Goal: Communication & Community: Answer question/provide support

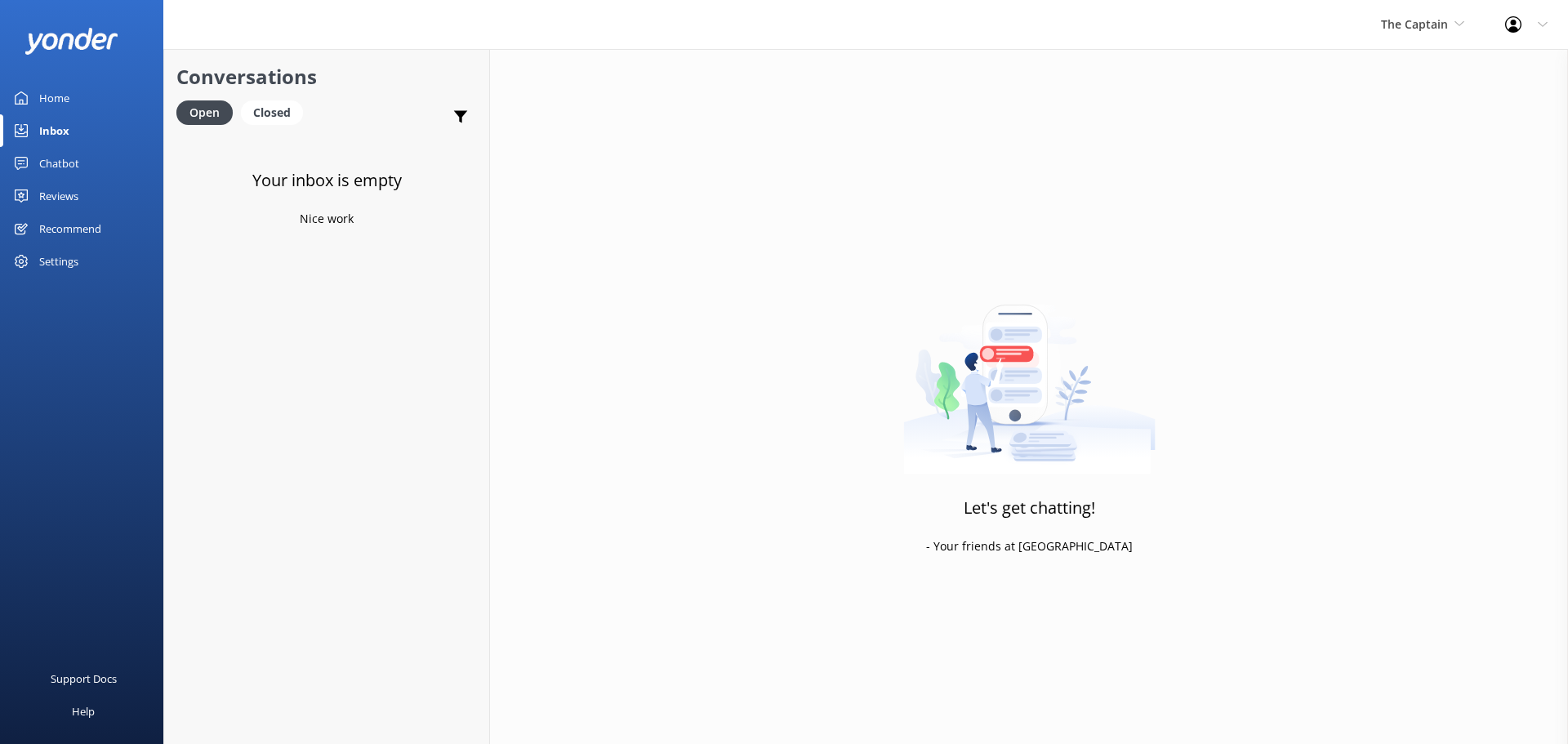
click at [96, 131] on link "Inbox" at bounding box center [81, 131] width 164 height 33
click at [1394, 25] on span "The Captain" at bounding box center [1414, 24] width 67 height 15
click at [1443, 75] on link "De [GEOGRAPHIC_DATA]" at bounding box center [1442, 68] width 164 height 39
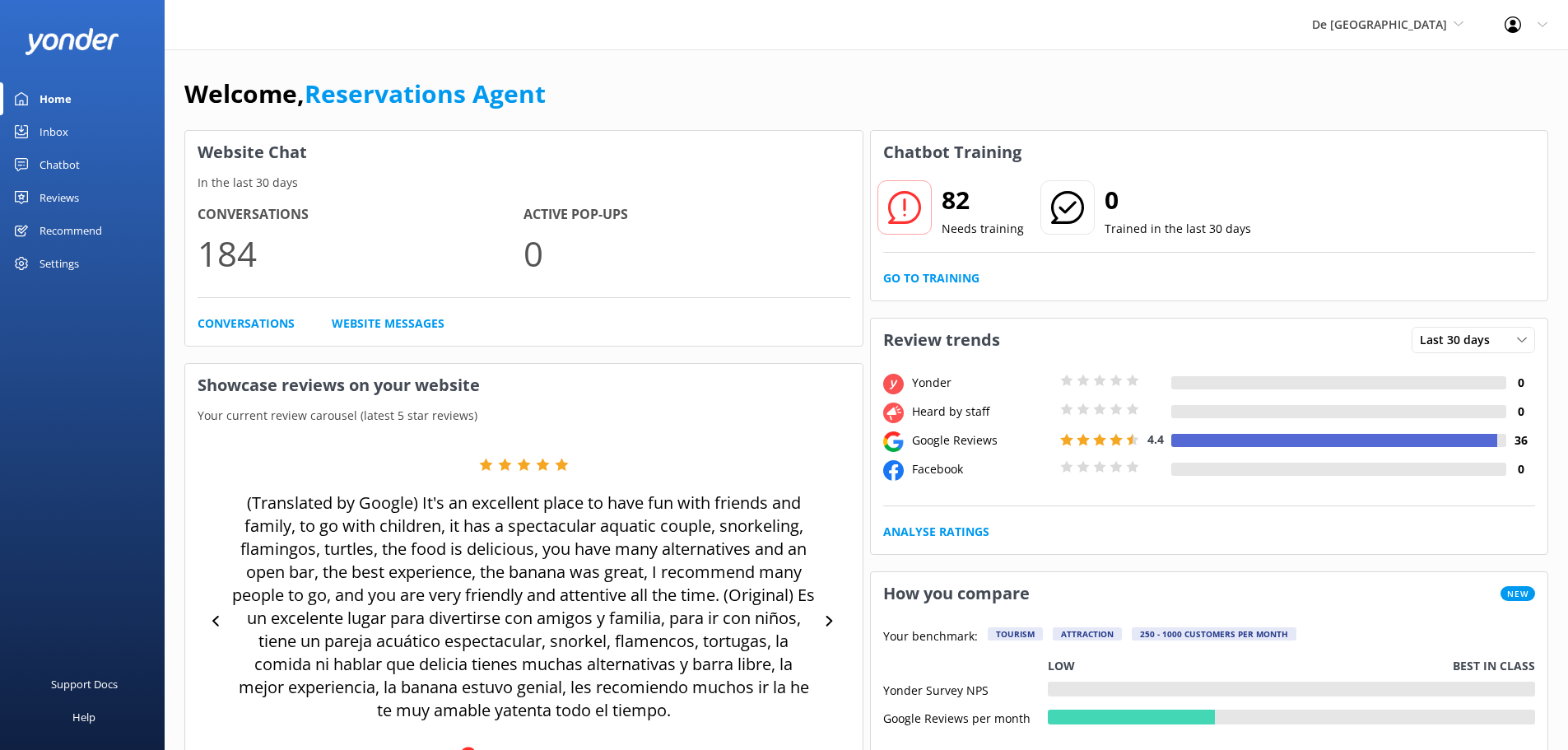
click at [70, 138] on link "Inbox" at bounding box center [82, 132] width 165 height 33
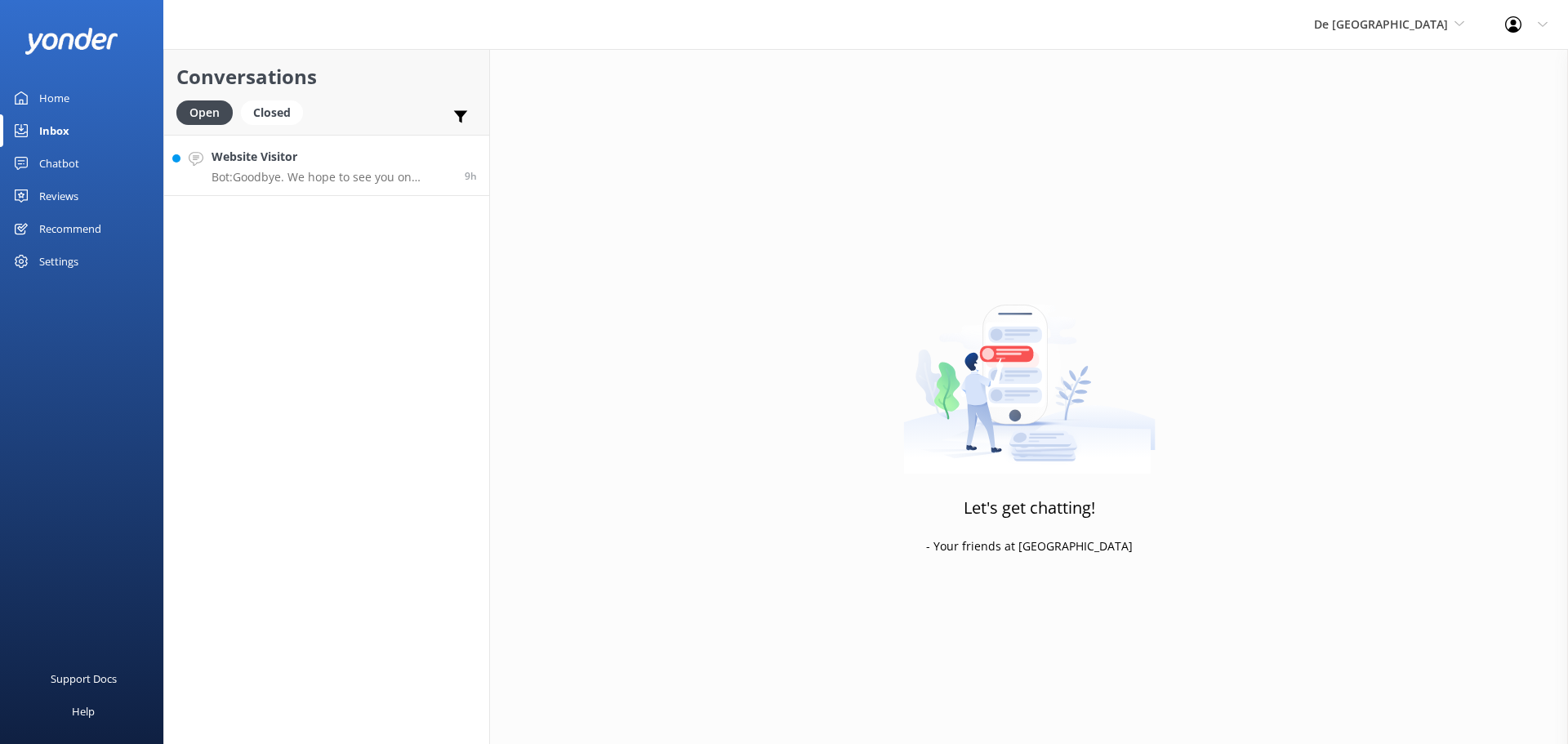
click at [336, 182] on p "Bot: Goodbye. We hope to see you on De Palm Island soon!" at bounding box center [332, 177] width 241 height 14
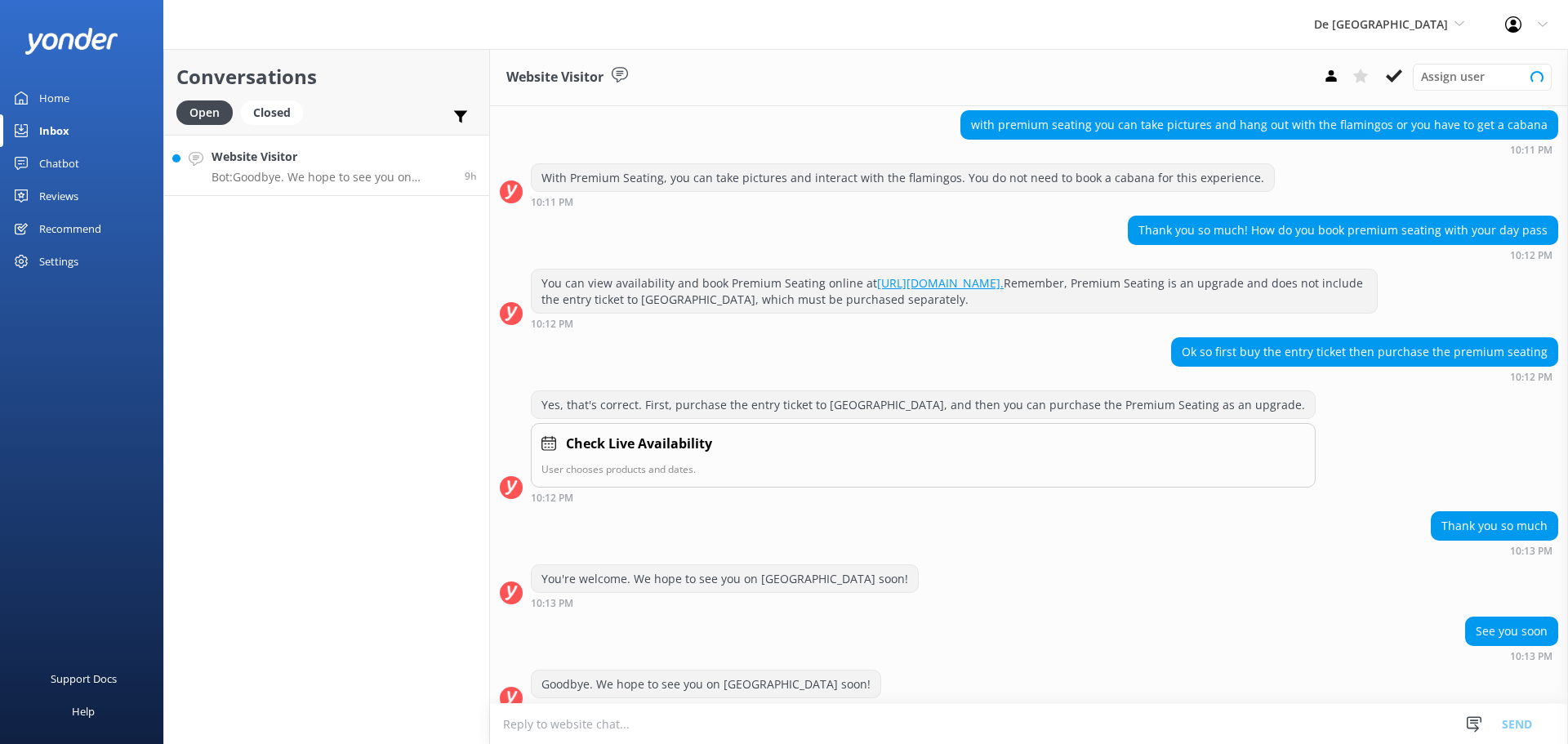
scroll to position [405, 0]
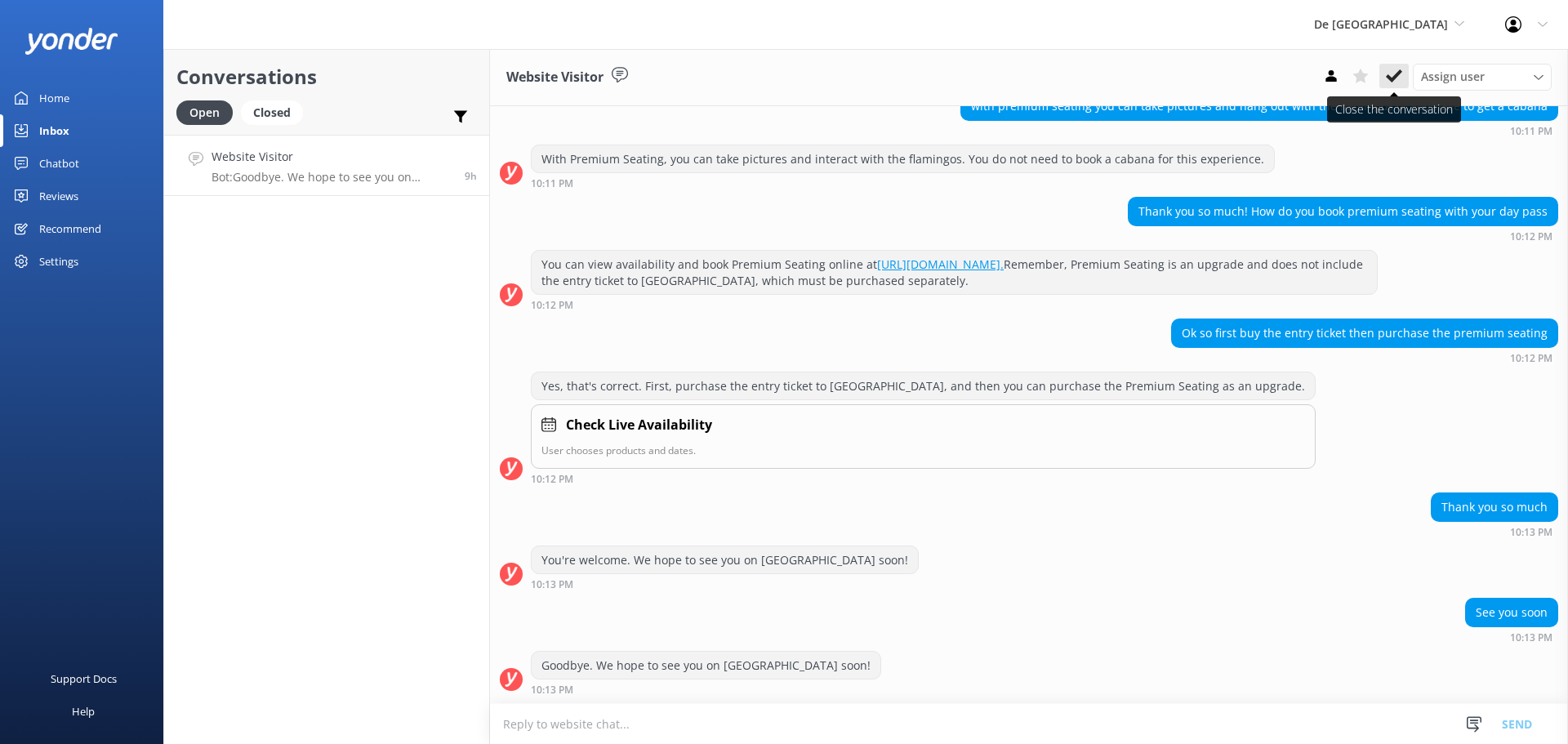
click at [1395, 73] on icon at bounding box center [1394, 76] width 16 height 16
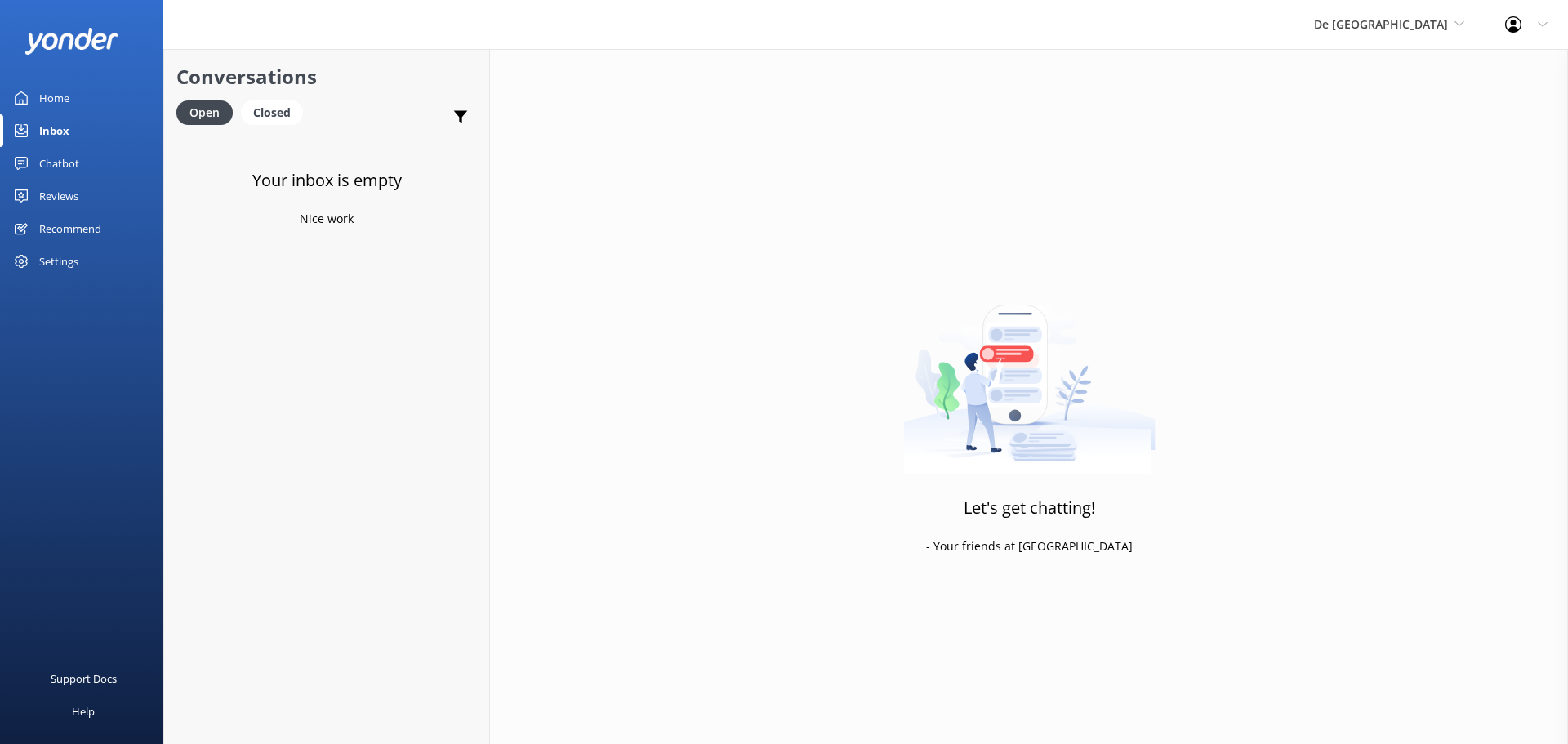
click at [1420, 38] on div "De Palm Island De Palm Island Aruba's Activities Expert The Captain" at bounding box center [1388, 24] width 191 height 49
click at [1377, 99] on link "Aruba's Activities Expert" at bounding box center [1375, 108] width 164 height 39
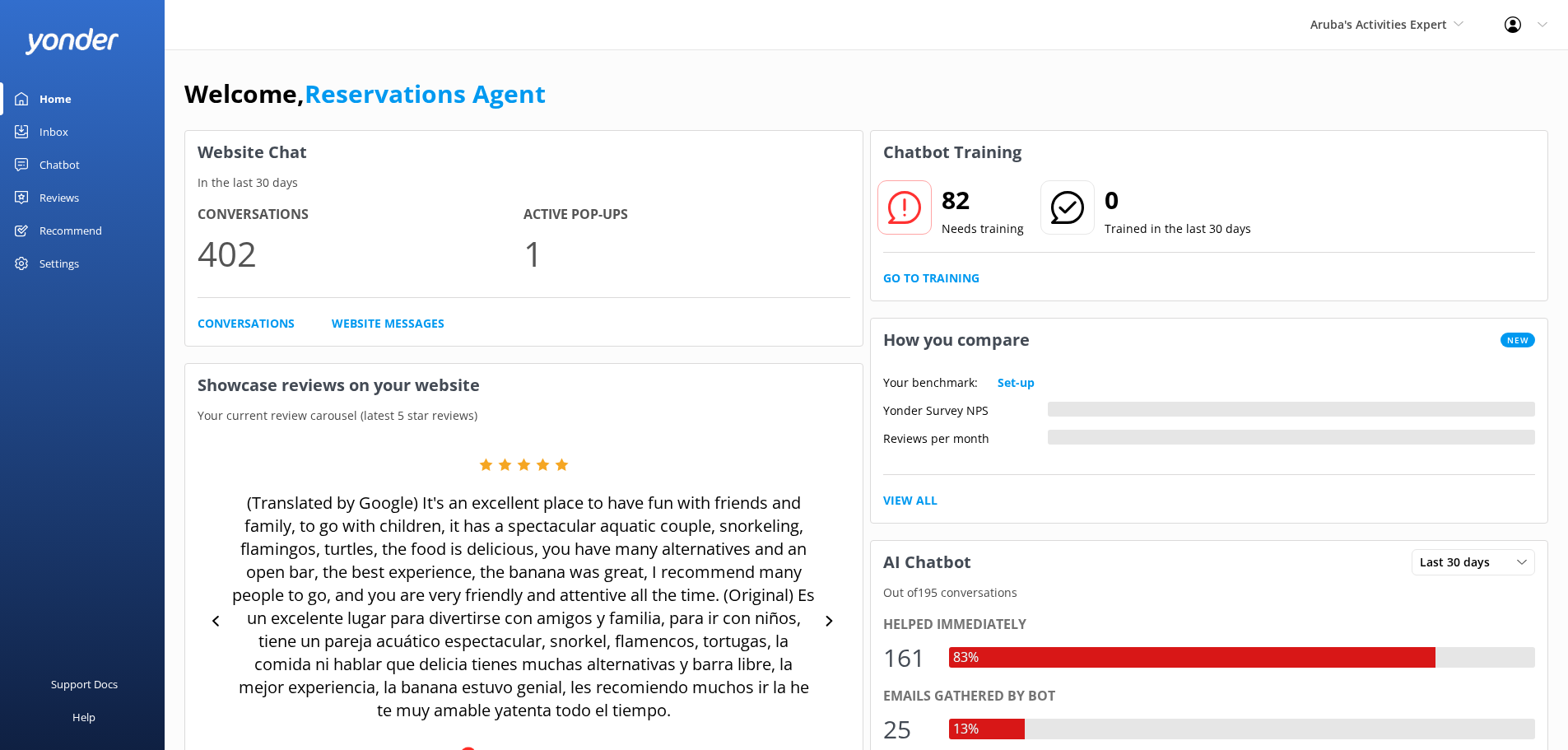
click at [91, 137] on link "Inbox" at bounding box center [82, 132] width 165 height 33
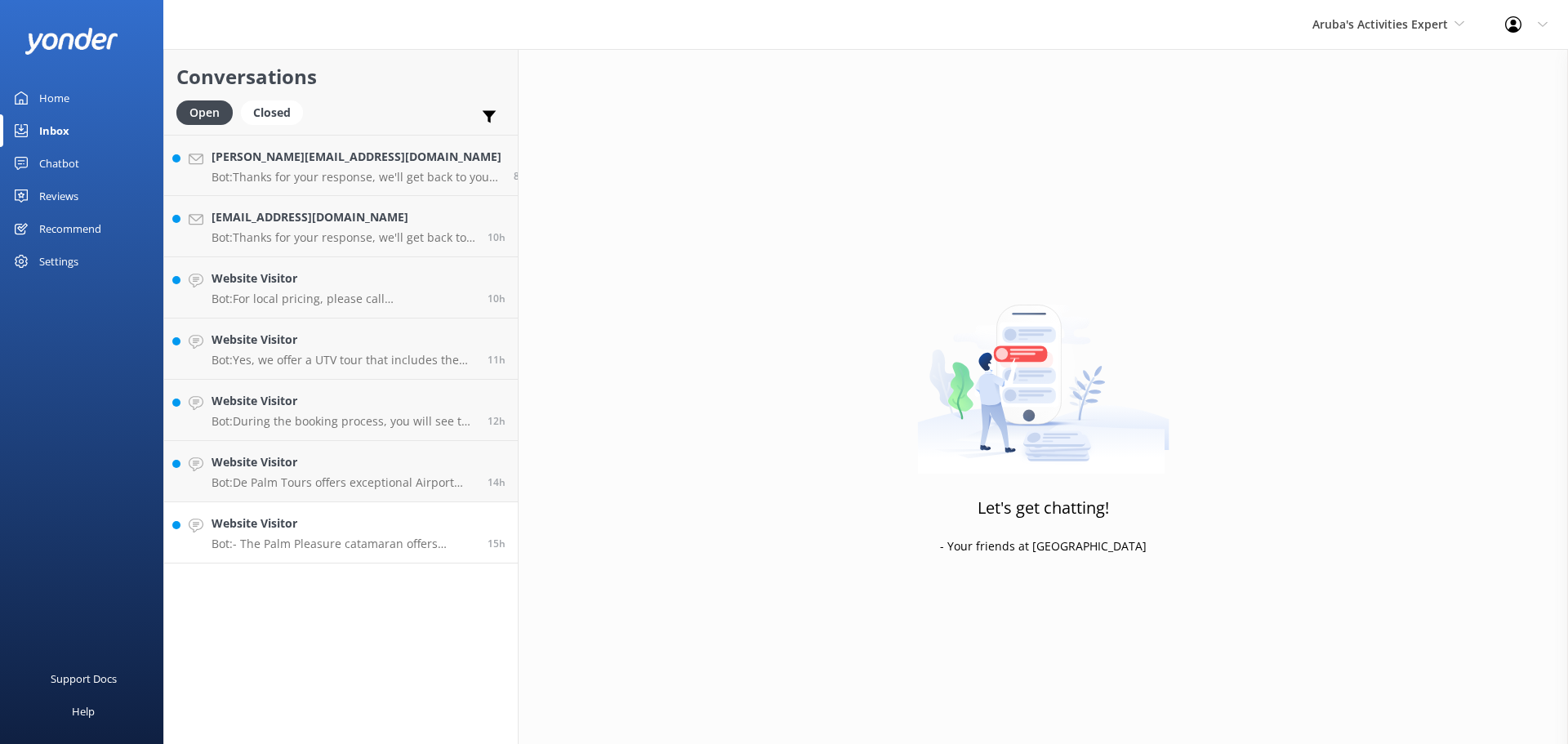
click at [315, 540] on p "Bot: - The Palm Pleasure catamaran offers snorkeling tours, including the Snork…" at bounding box center [343, 544] width 264 height 14
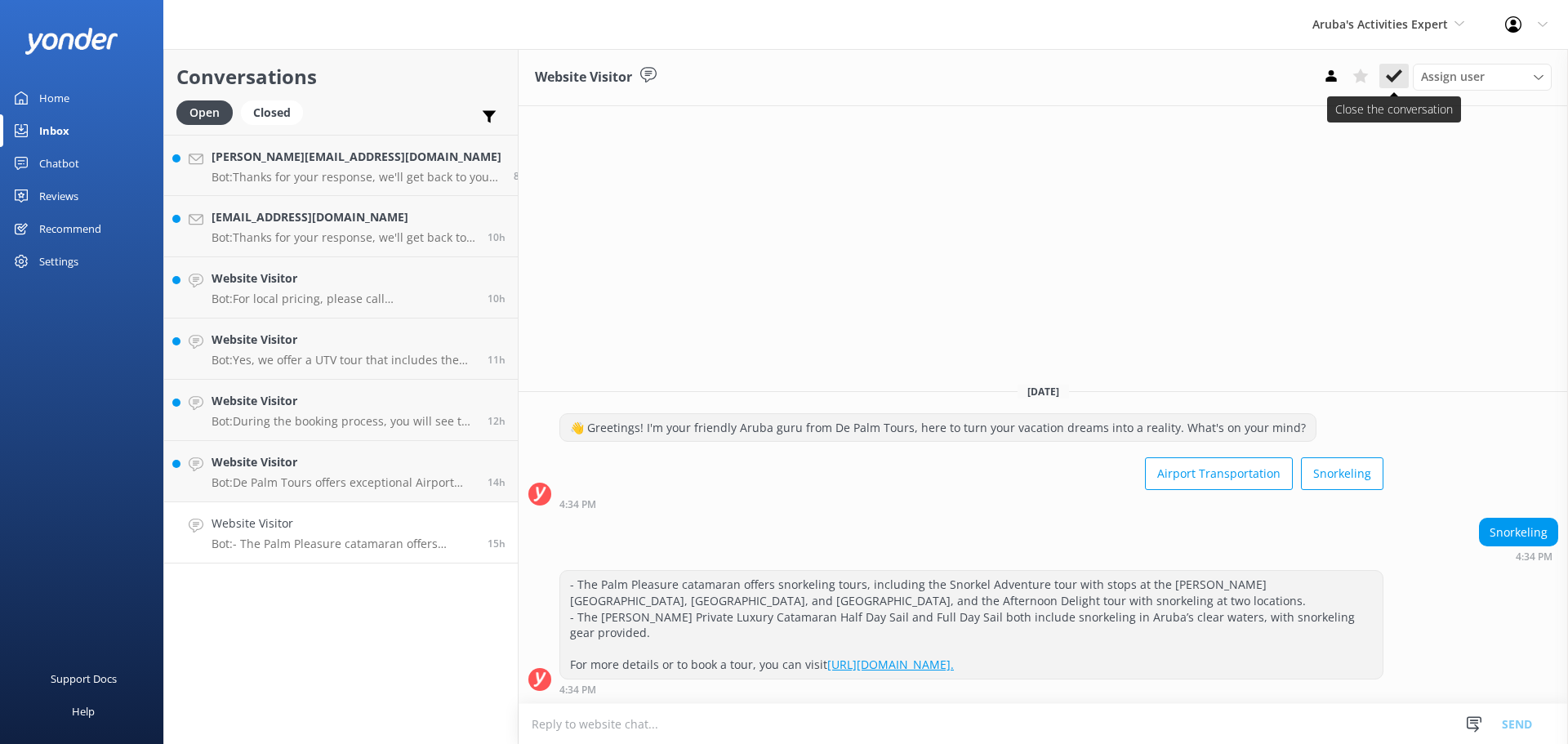
click at [1401, 80] on icon at bounding box center [1394, 76] width 16 height 16
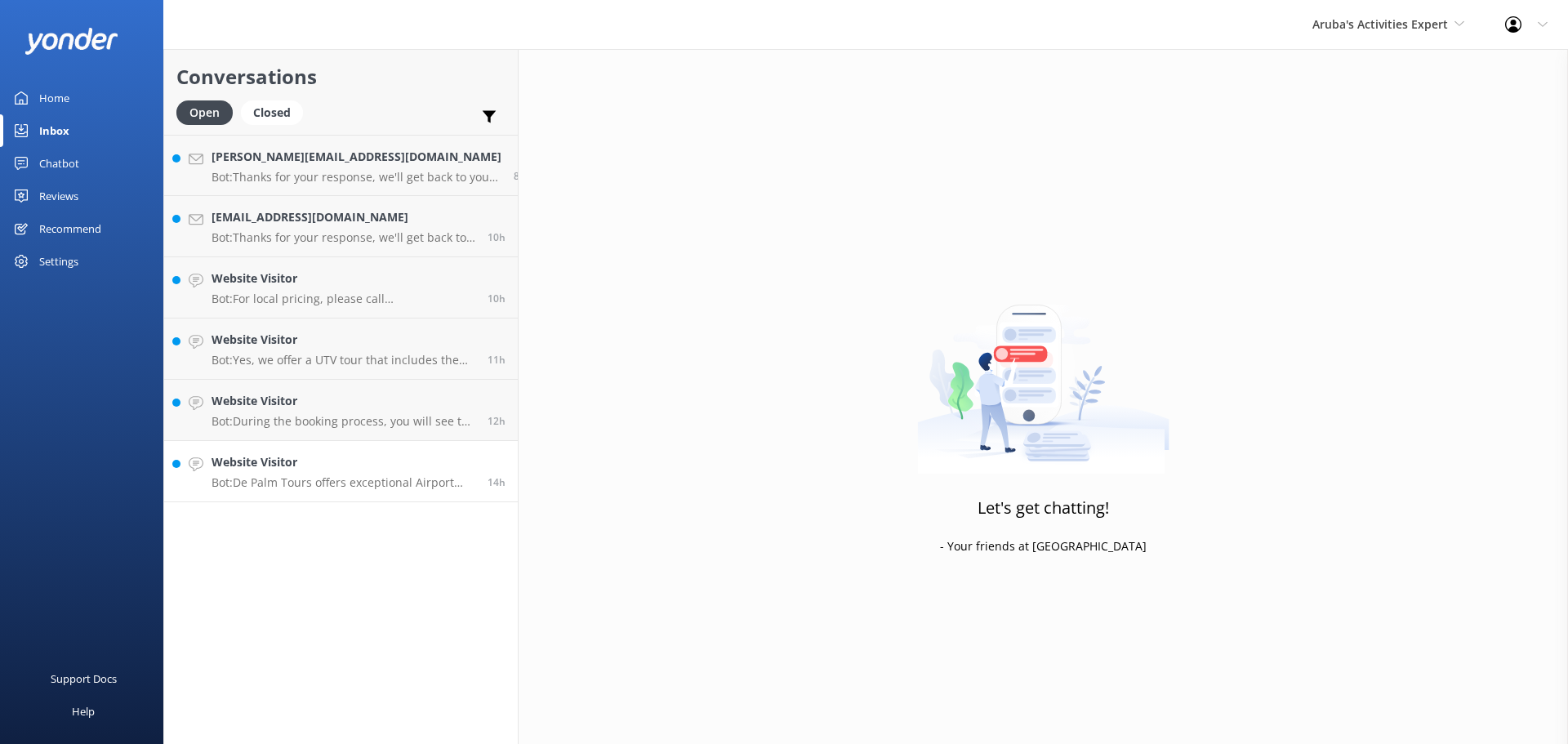
click at [237, 477] on p "Bot: De Palm Tours offers exceptional Airport Transfer Services in Aruba, allow…" at bounding box center [343, 483] width 264 height 14
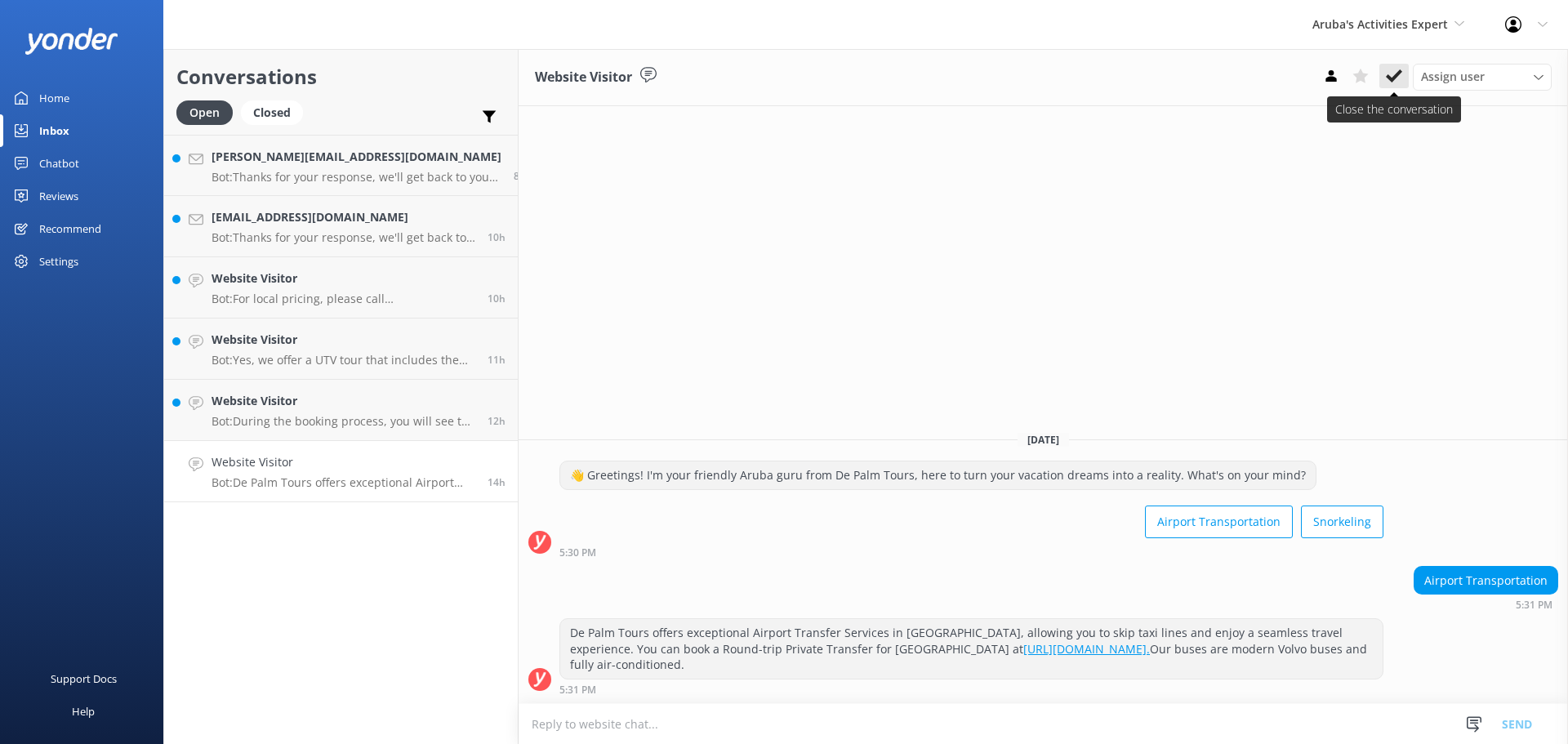
click at [1394, 71] on icon at bounding box center [1394, 76] width 16 height 16
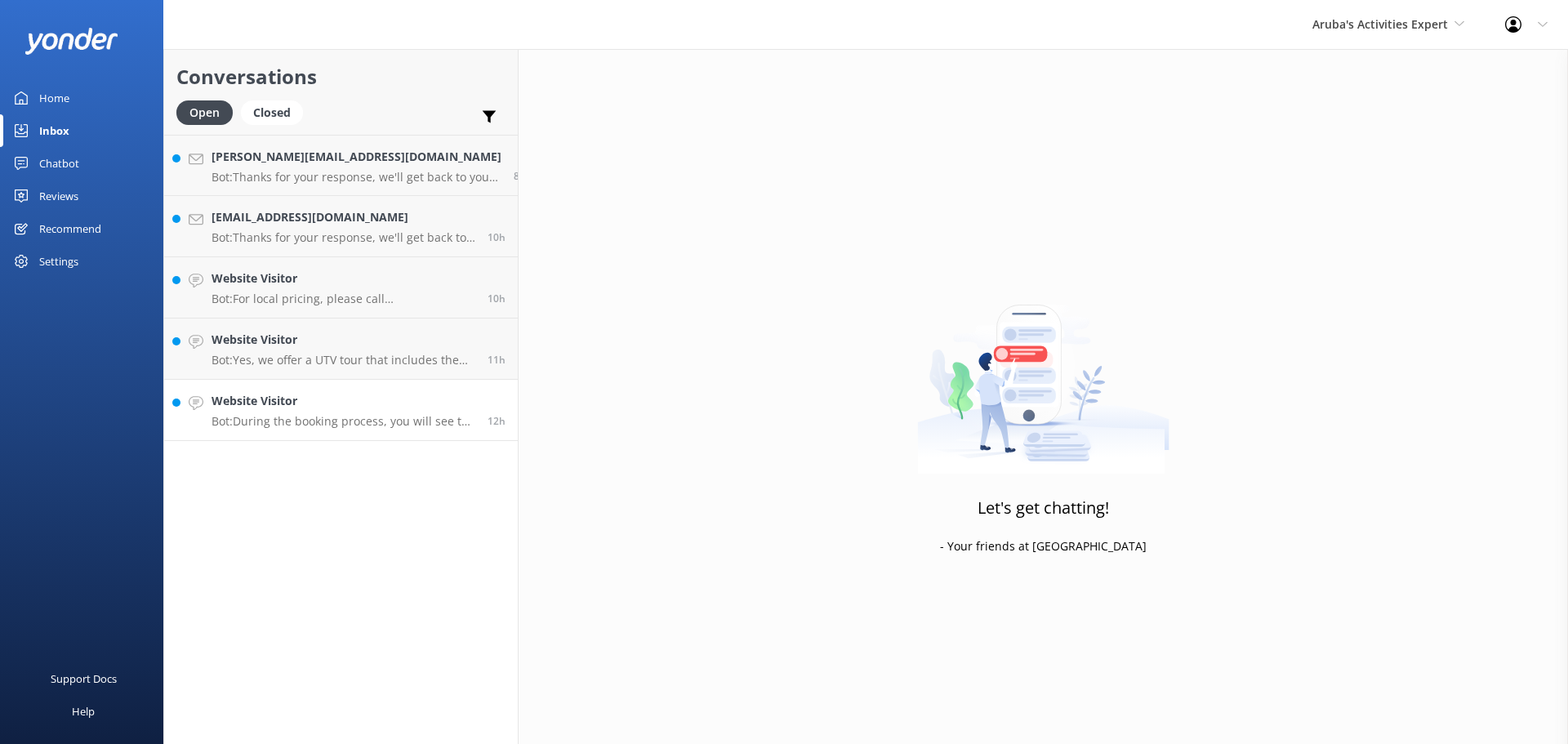
click at [369, 390] on link "Website Visitor Bot: During the booking process, you will see the field 'Promo/…" at bounding box center [341, 410] width 353 height 61
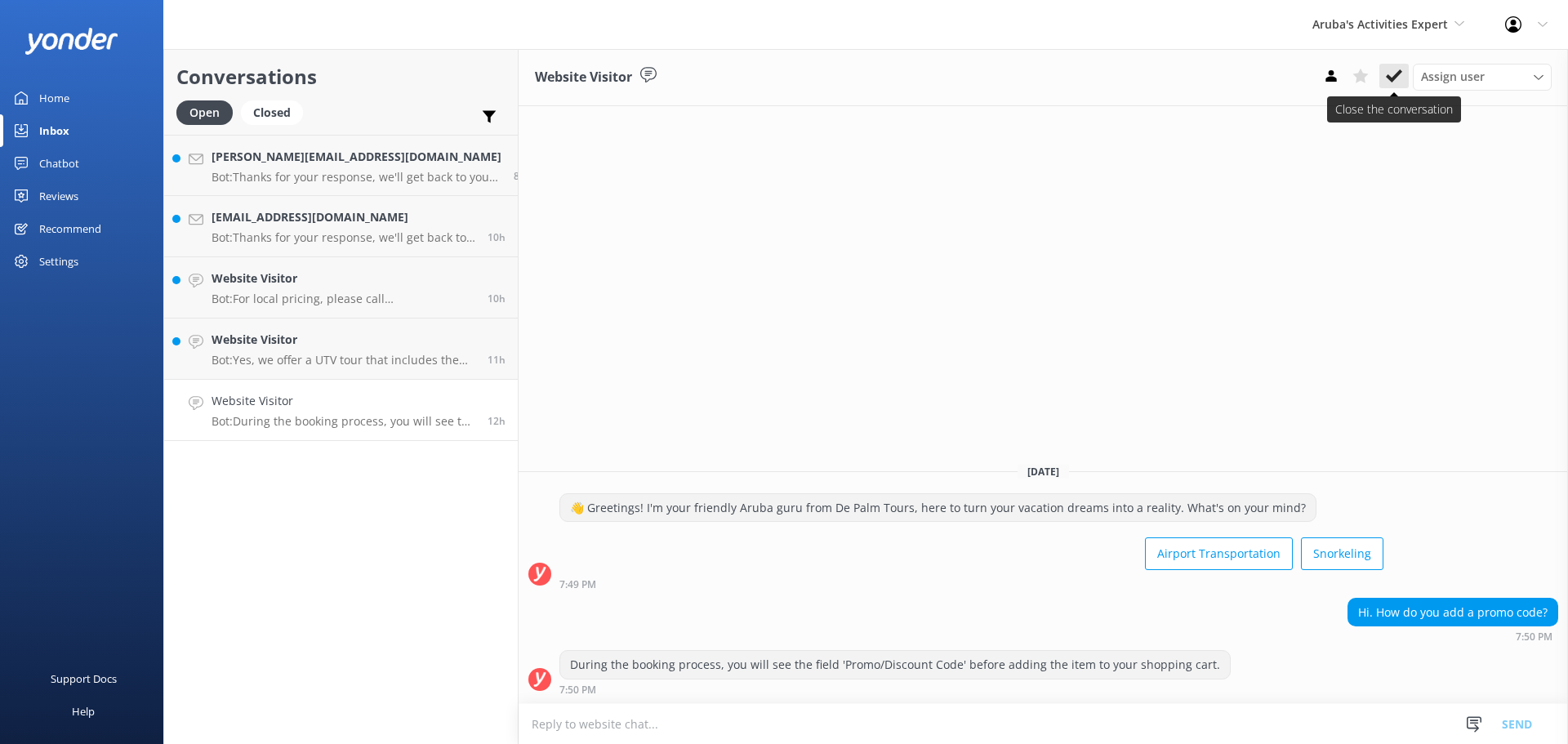
click at [1393, 78] on use at bounding box center [1394, 76] width 16 height 13
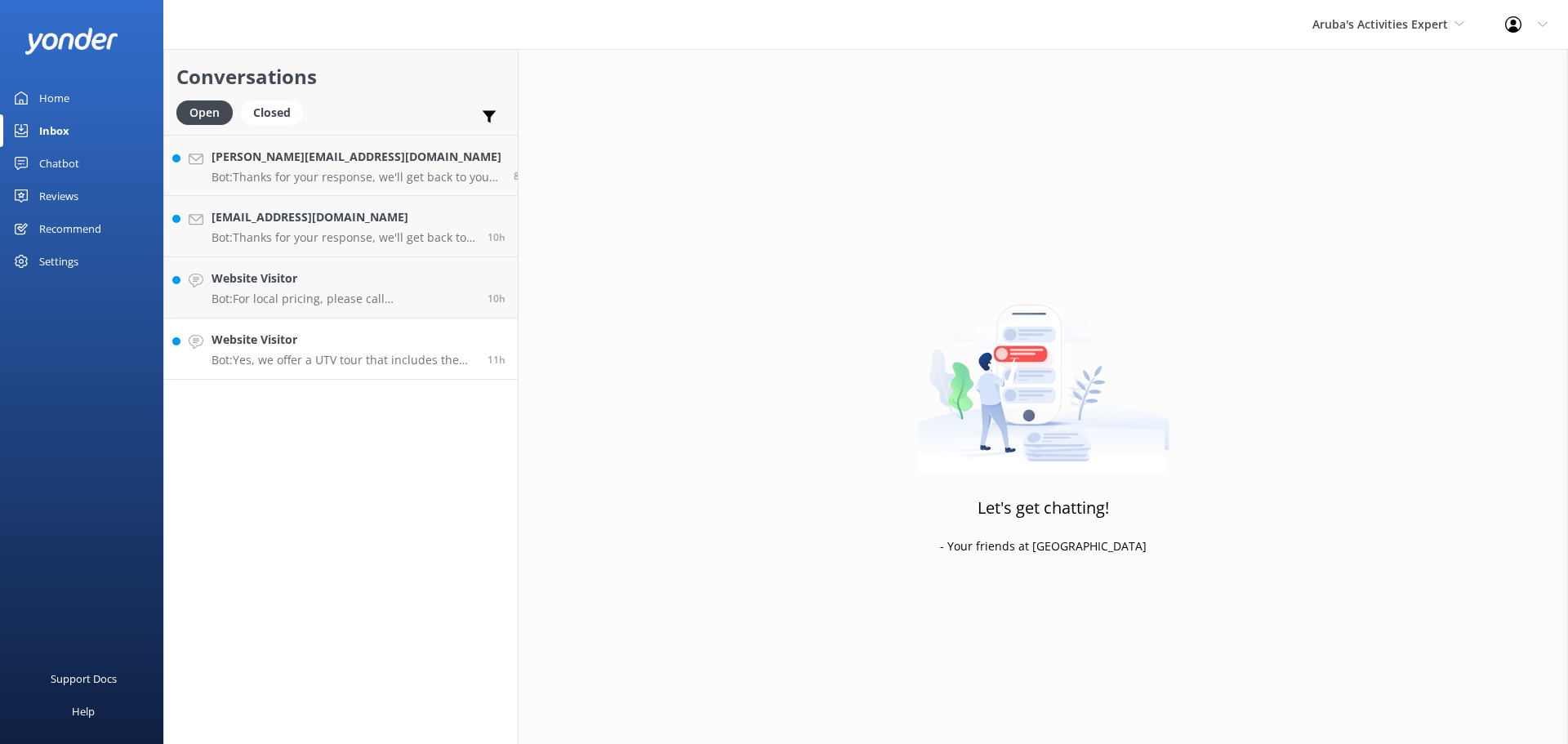
click at [352, 364] on p "Bot: Yes, we offer a UTV tour that includes the Natural Pool. You can explore o…" at bounding box center [343, 360] width 264 height 14
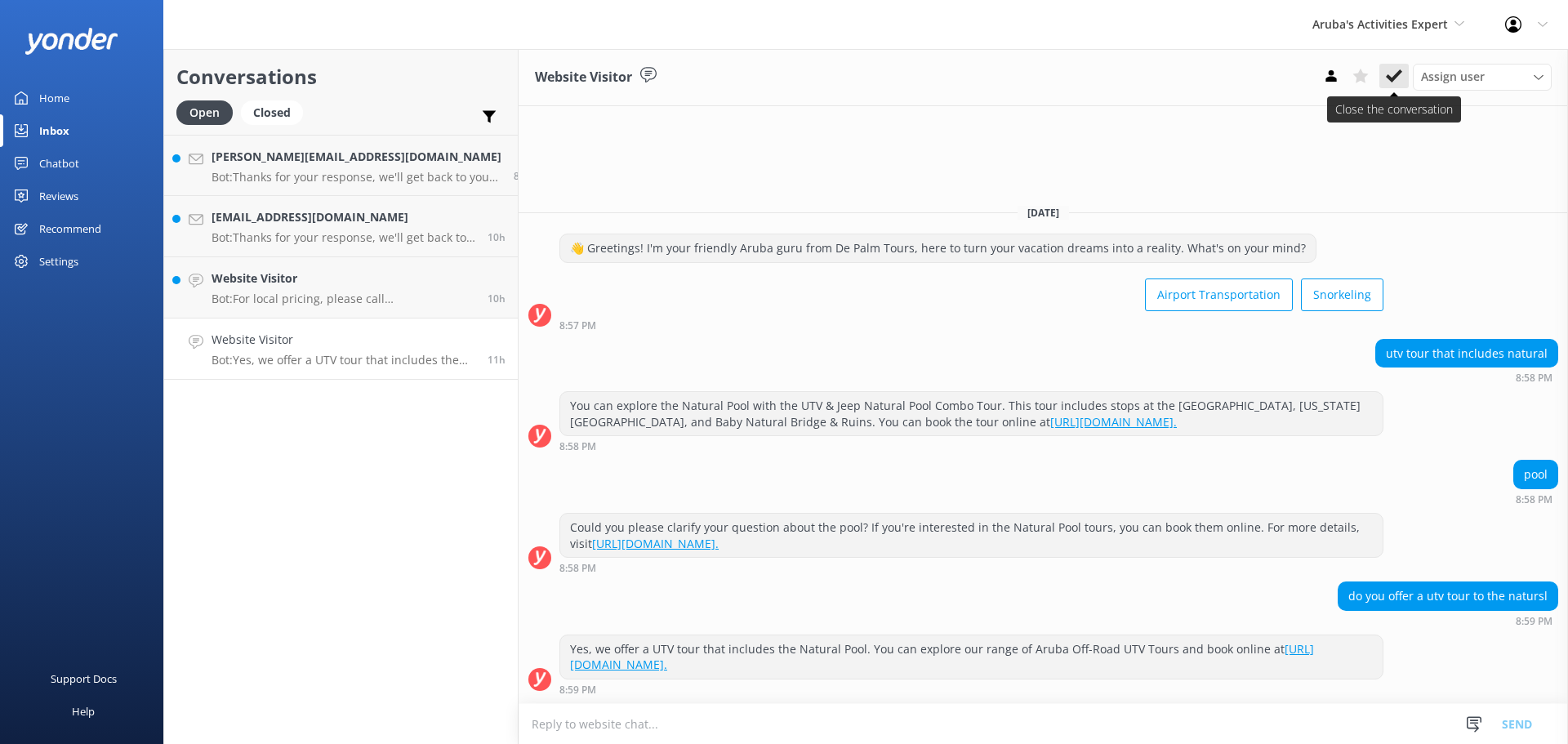
click at [1394, 71] on icon at bounding box center [1394, 76] width 16 height 16
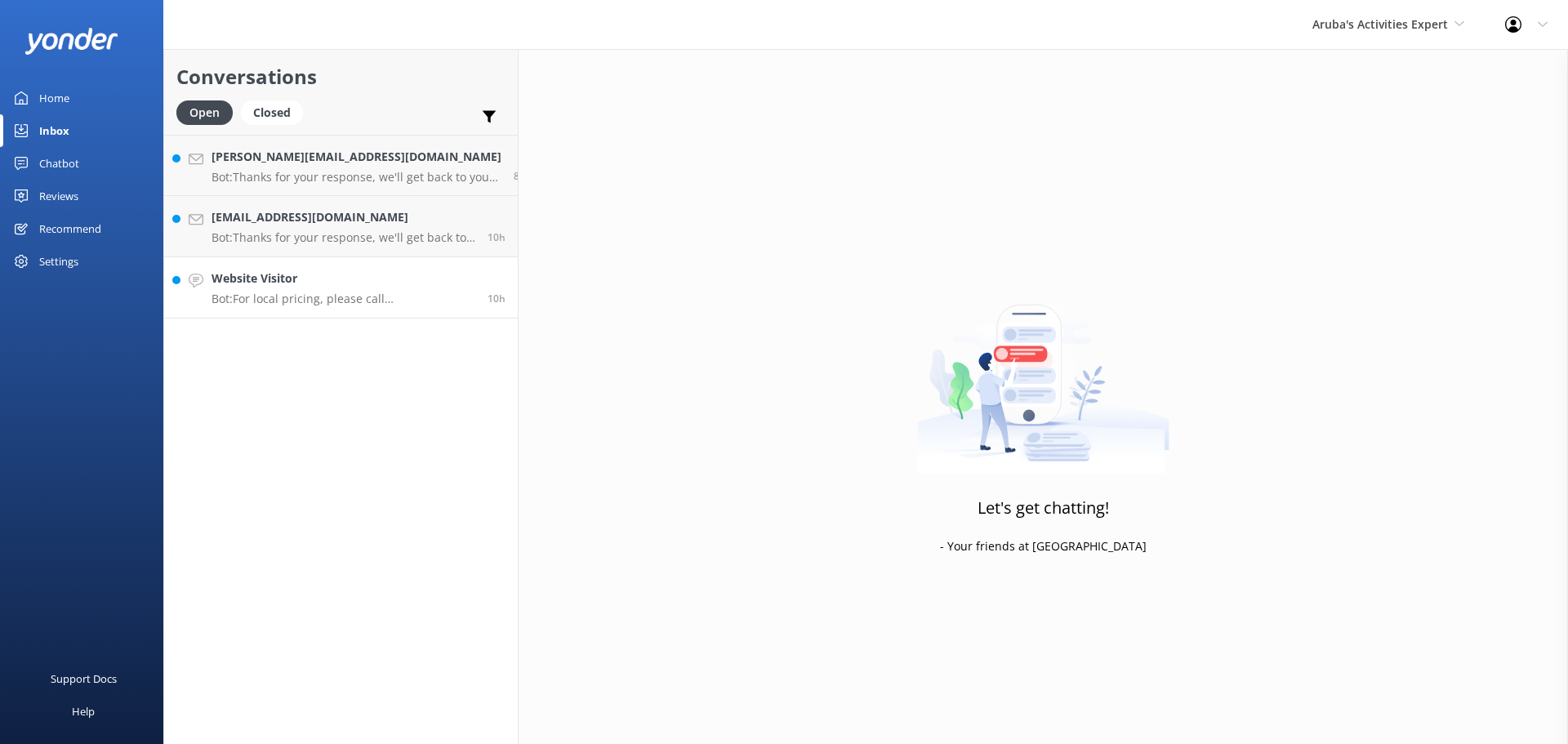
click at [353, 278] on h4 "Website Visitor" at bounding box center [343, 278] width 264 height 18
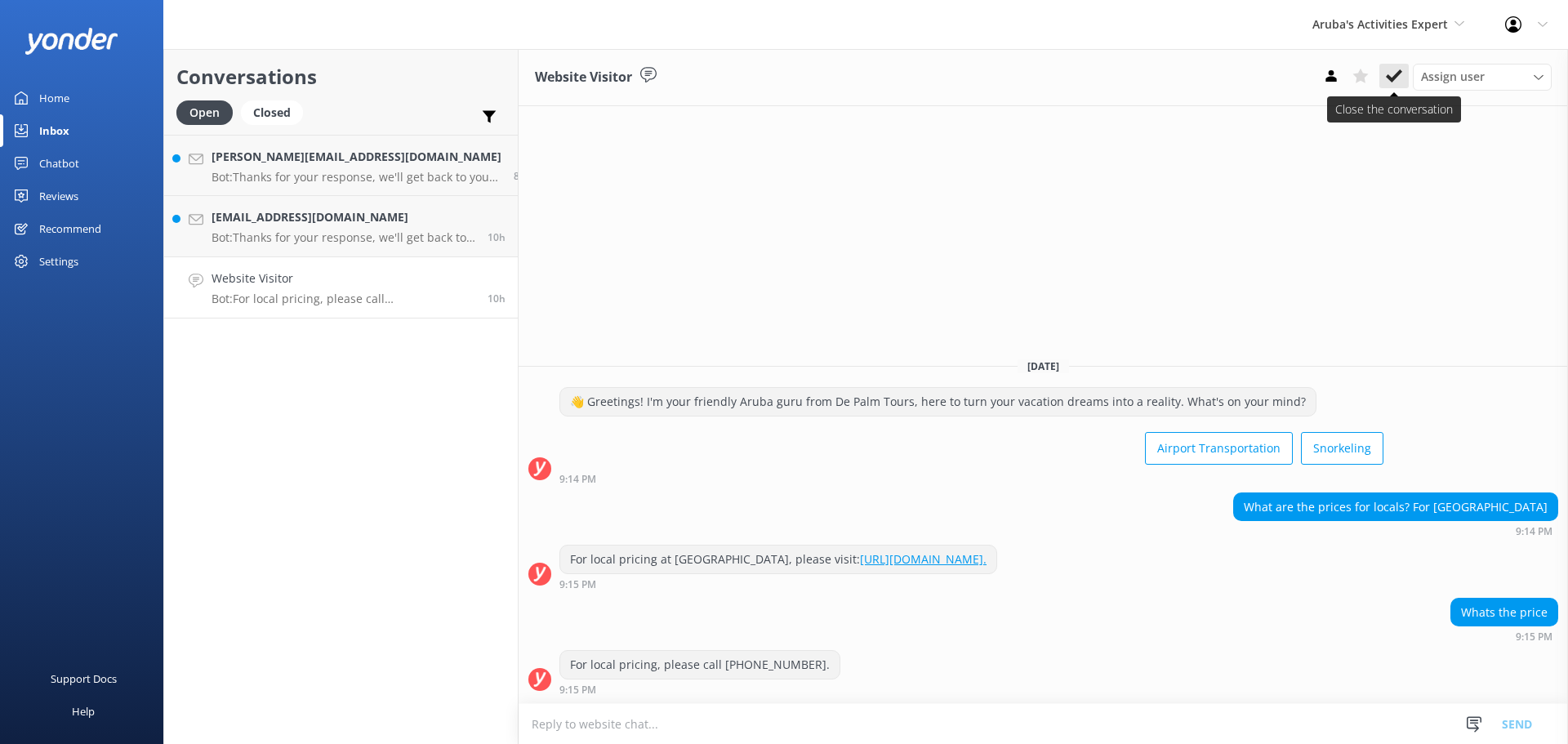
click at [1395, 71] on icon at bounding box center [1394, 76] width 16 height 16
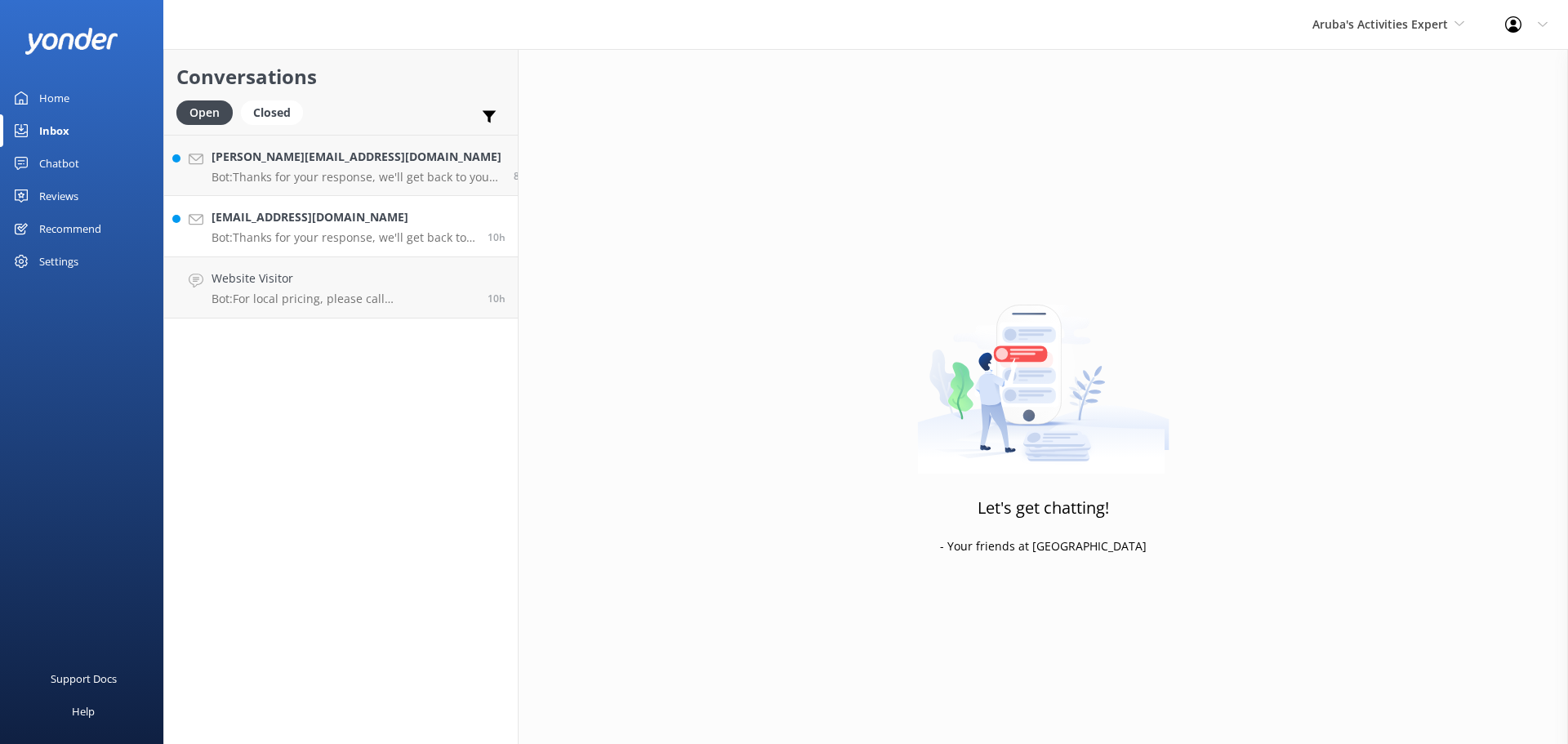
click at [350, 231] on p "Bot: Thanks for your response, we'll get back to you as soon as we can during o…" at bounding box center [343, 238] width 264 height 14
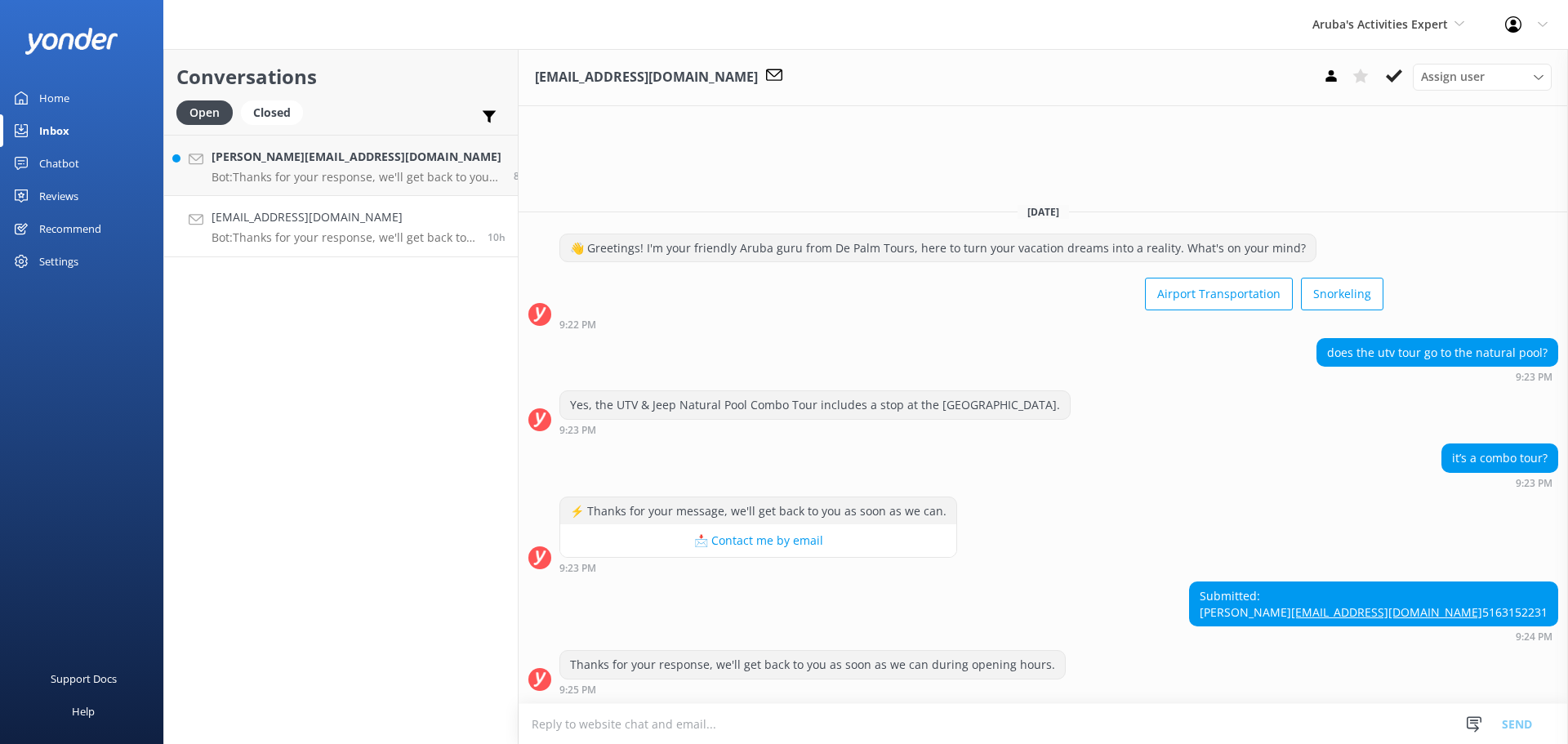
click at [684, 723] on textarea at bounding box center [1043, 724] width 1049 height 40
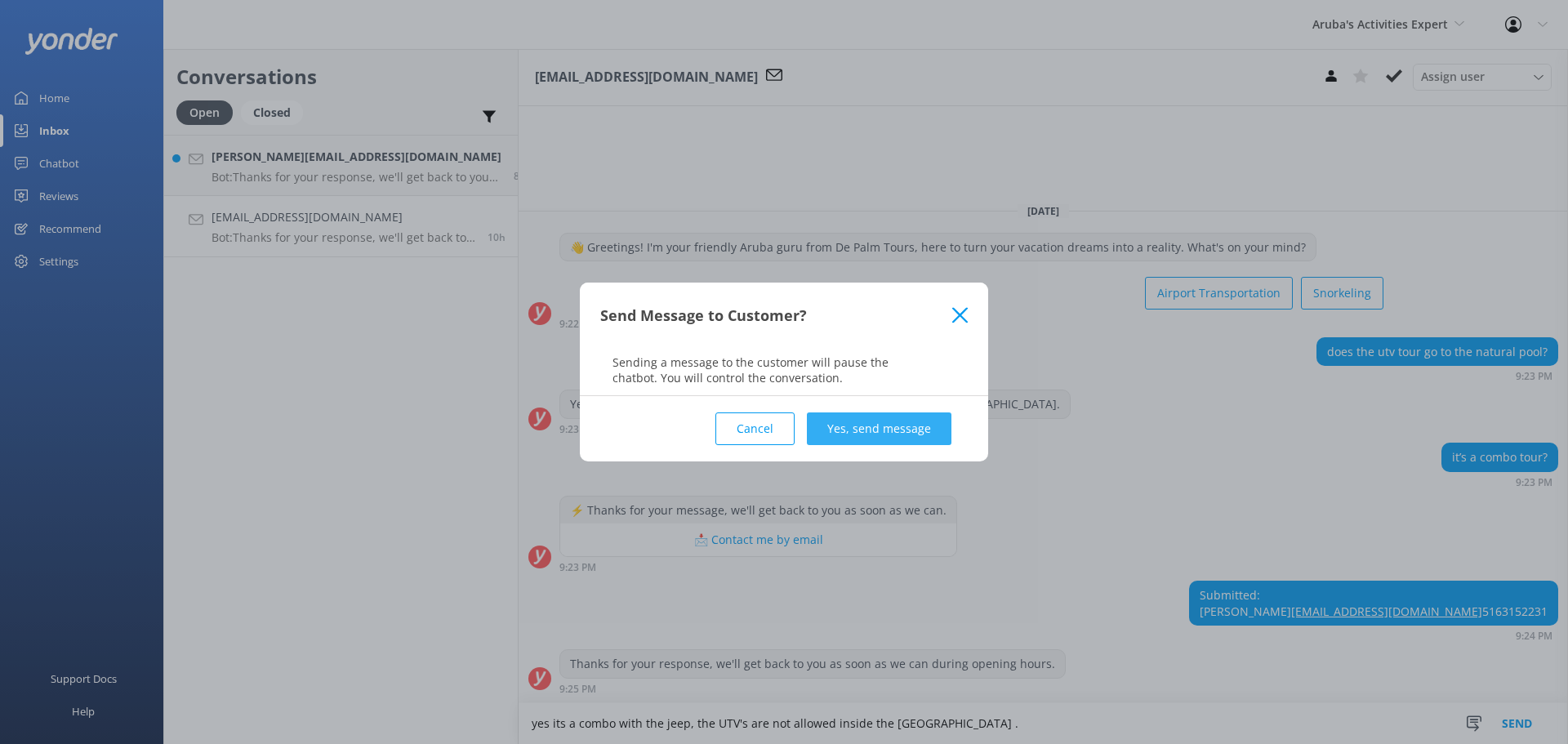
type textarea "yes its a combo with the jeep, the UTV's are not allowed inside the National pa…"
click at [882, 416] on button "Yes, send message" at bounding box center [879, 429] width 145 height 33
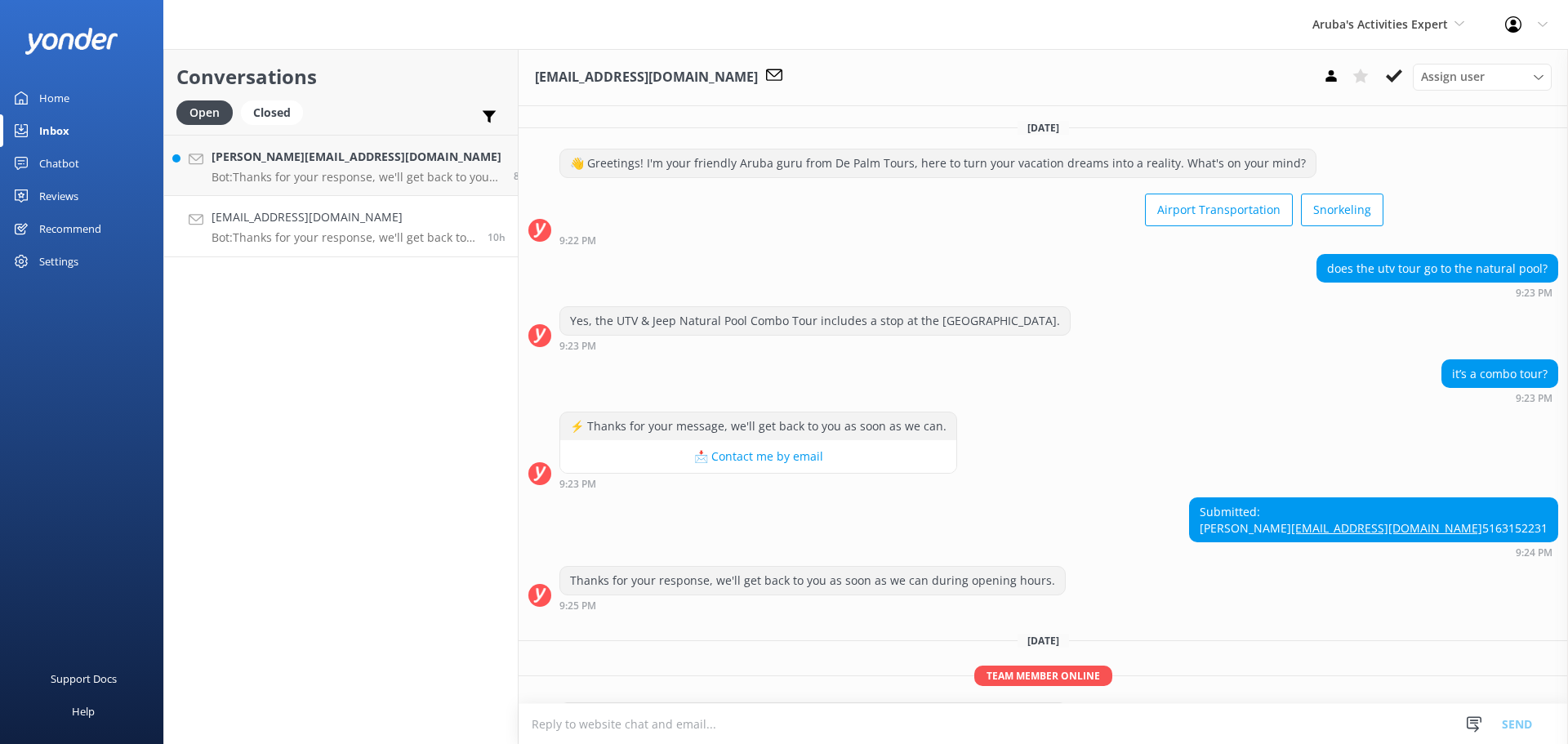
scroll to position [84, 0]
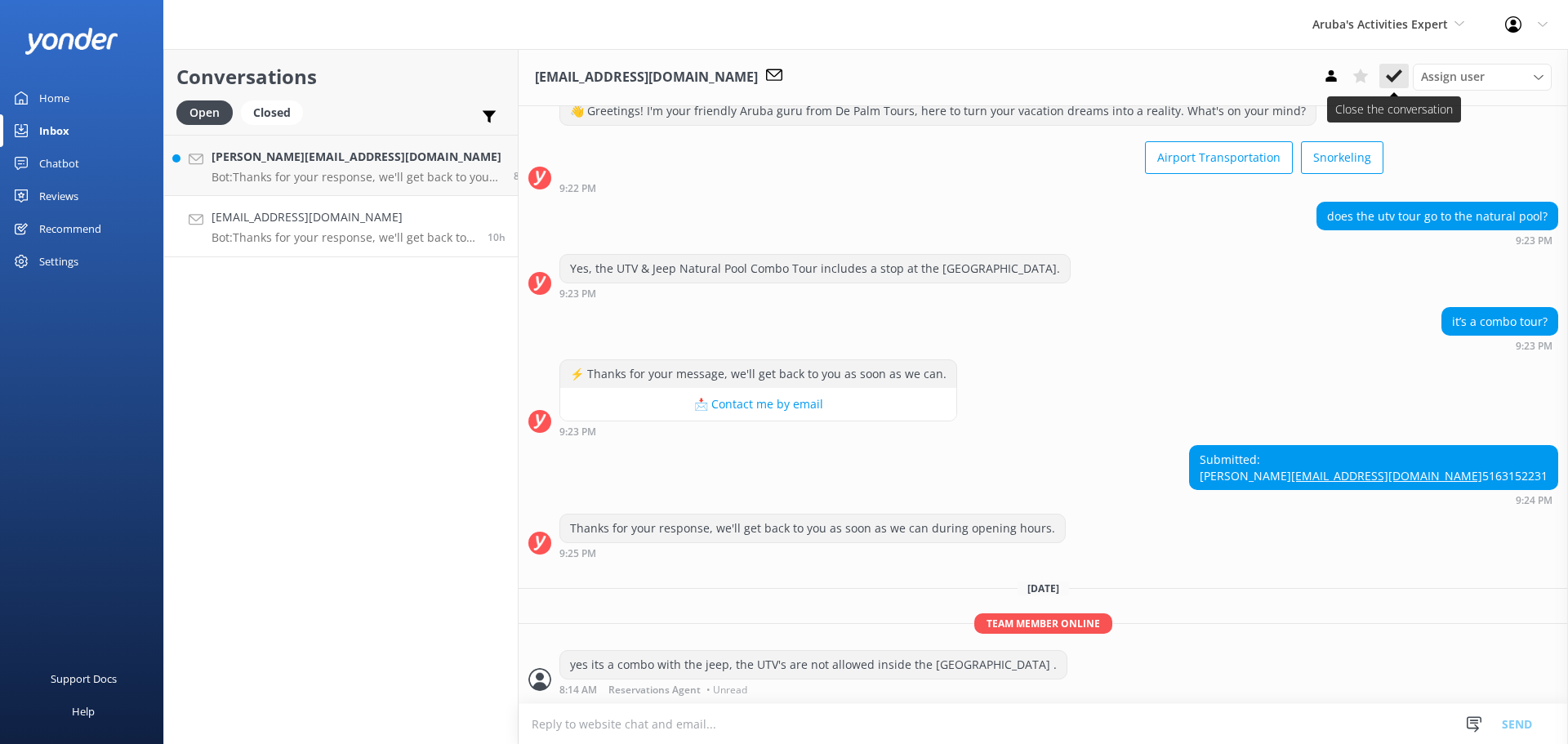
click at [1386, 79] on icon at bounding box center [1394, 76] width 16 height 16
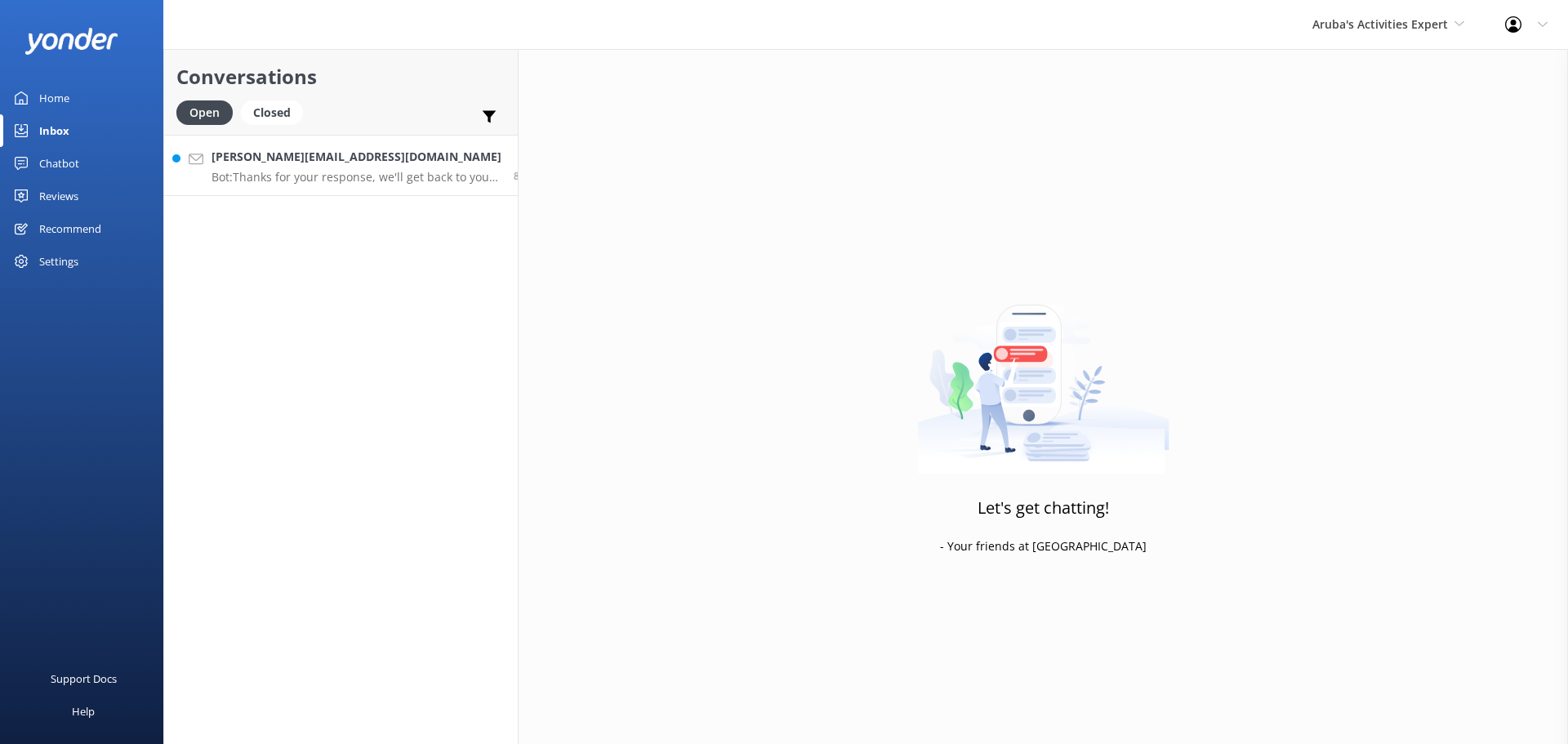
click at [363, 164] on h4 "Jennifer.hawkins1293@gmail.com" at bounding box center [356, 157] width 290 height 18
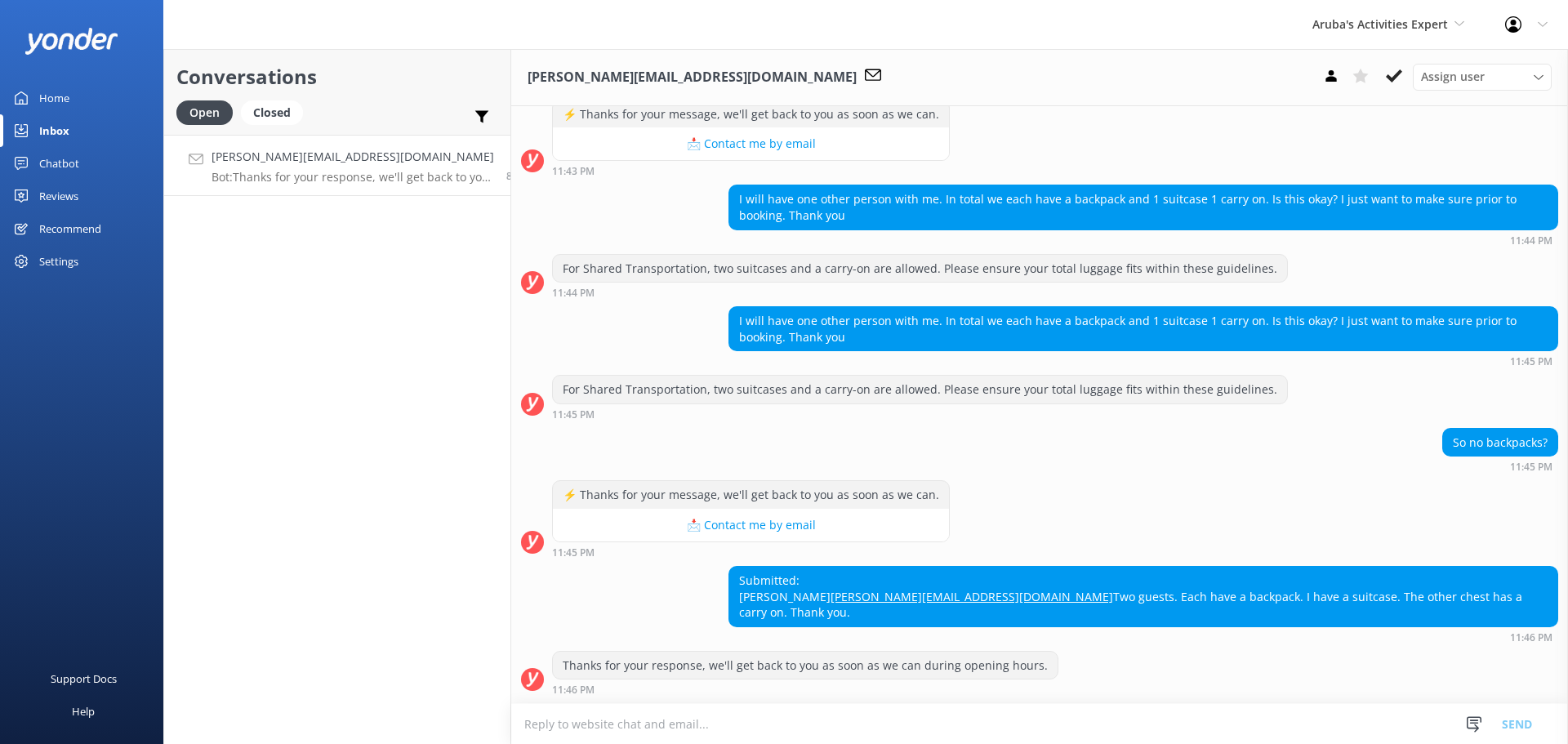
scroll to position [466, 0]
click at [828, 728] on textarea at bounding box center [1039, 724] width 1056 height 40
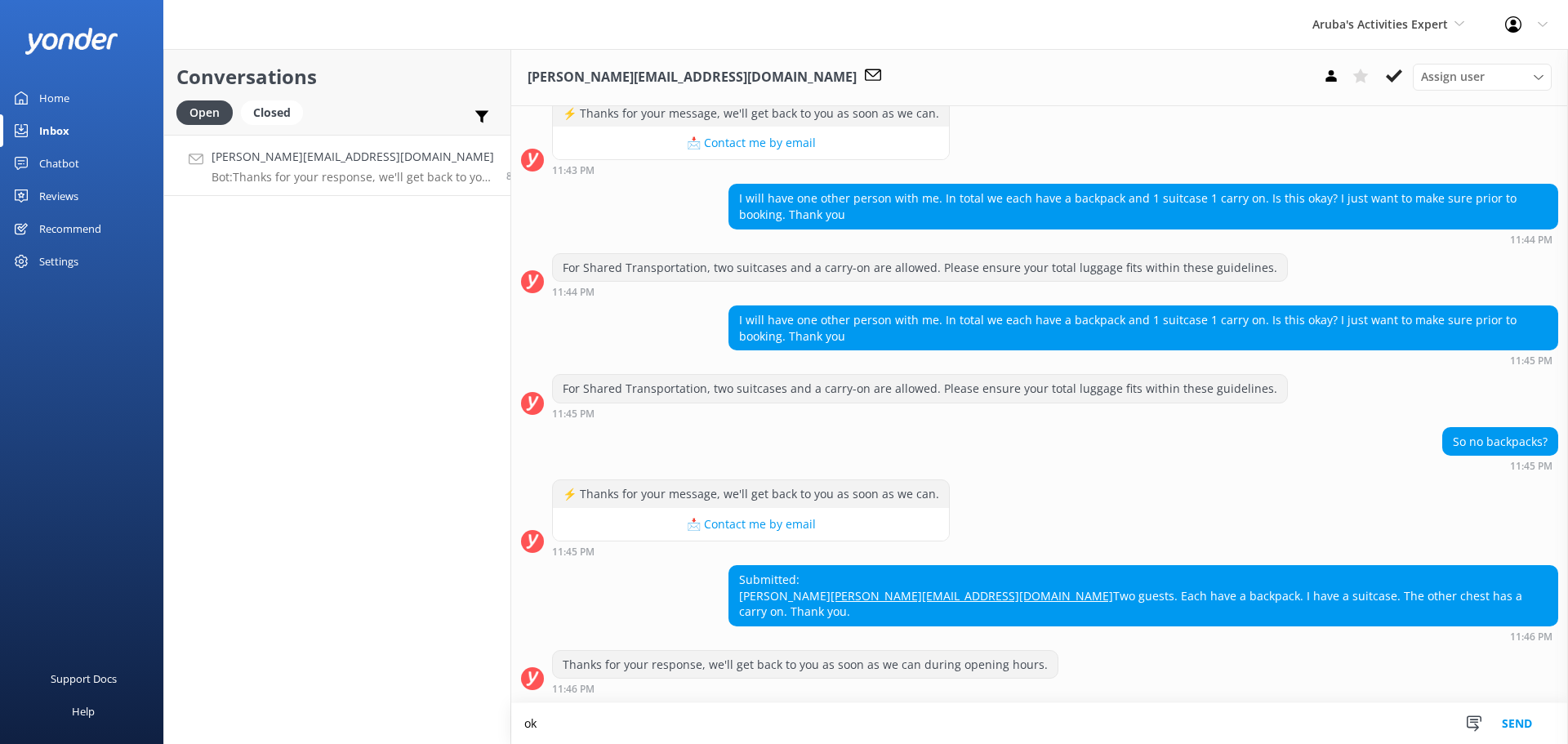
scroll to position [467, 0]
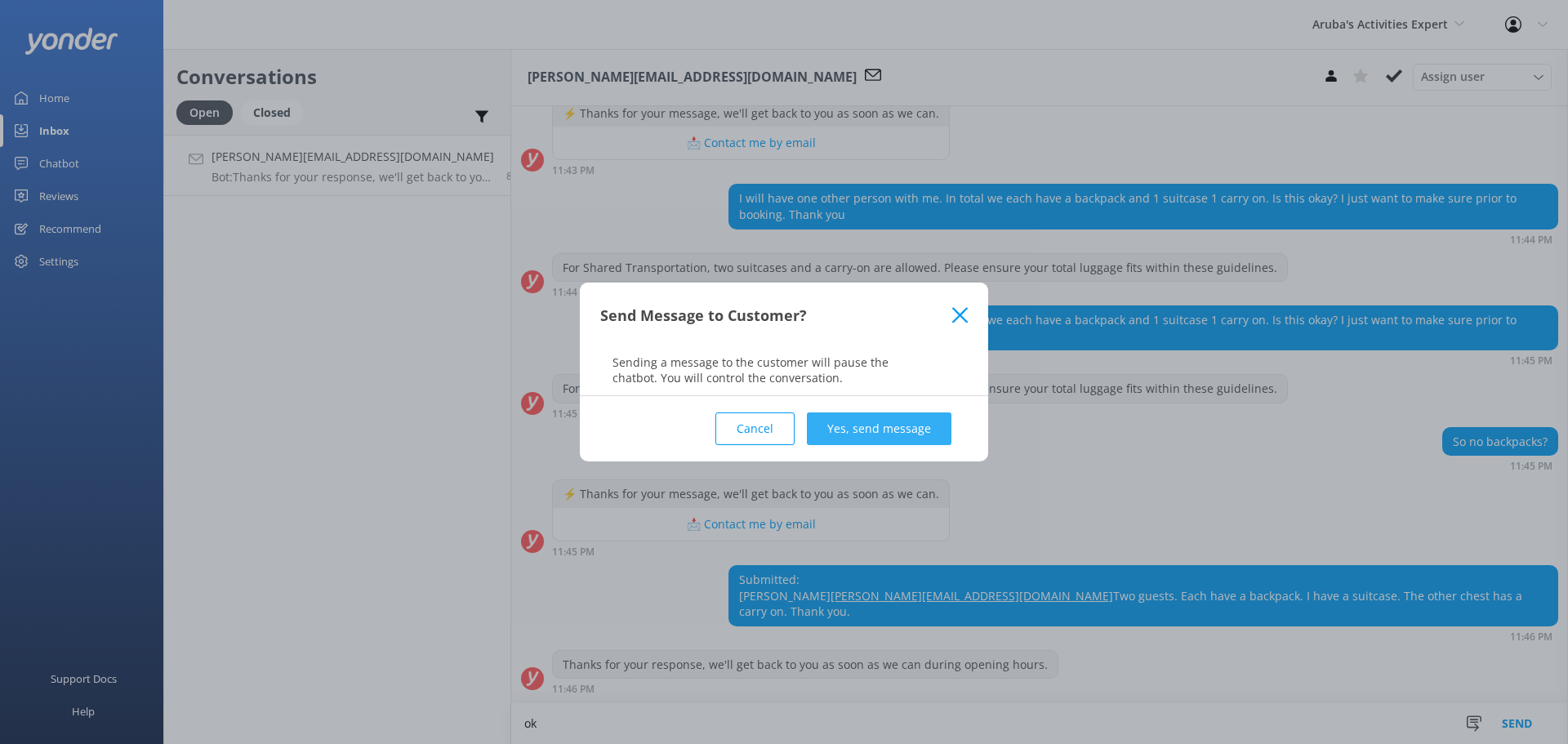
type textarea "ok"
drag, startPoint x: 827, startPoint y: 426, endPoint x: 864, endPoint y: 424, distance: 37.1
click at [829, 426] on button "Yes, send message" at bounding box center [879, 429] width 145 height 33
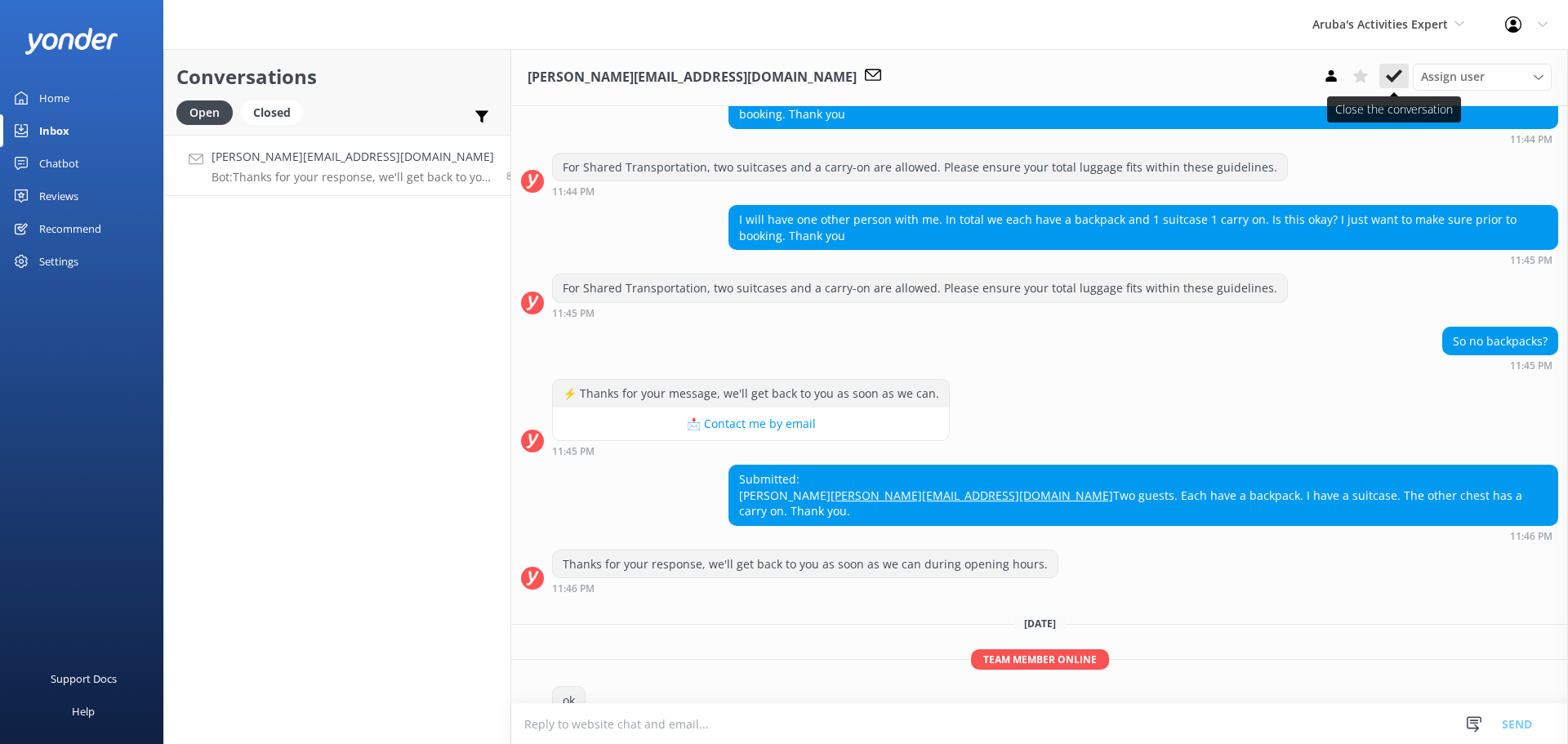
click at [1404, 72] on button at bounding box center [1394, 75] width 30 height 24
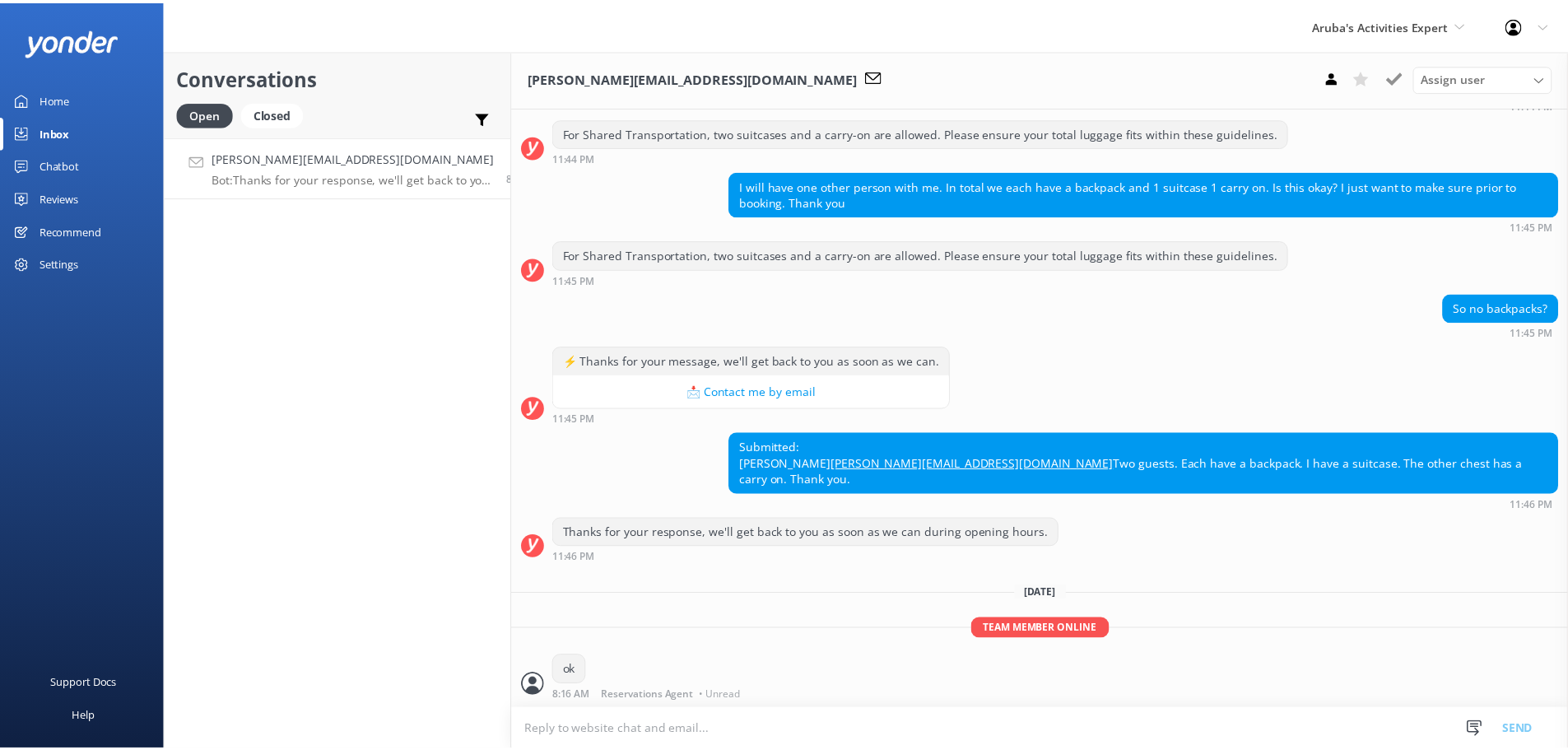
scroll to position [608, 0]
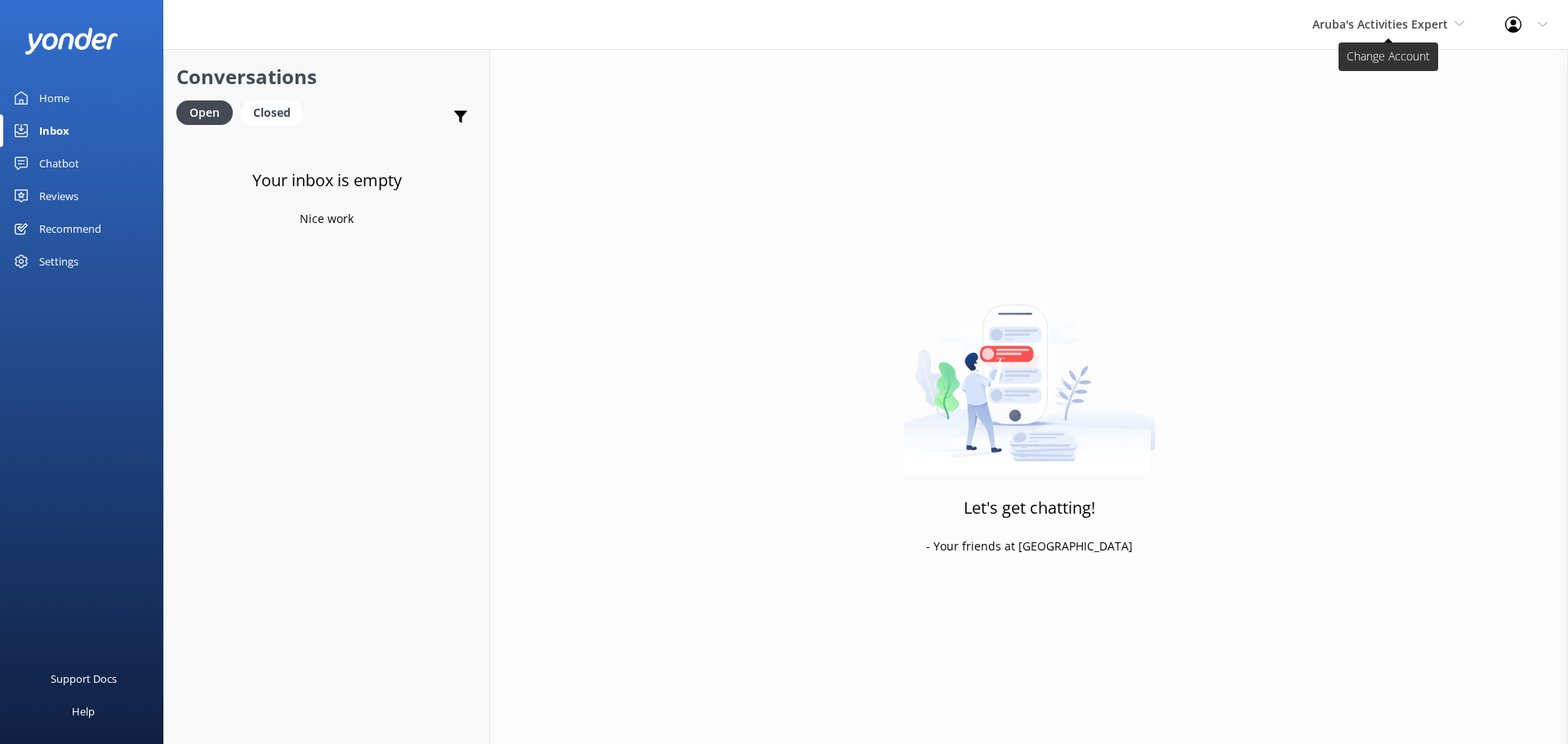
click at [1366, 22] on span "Aruba's Activities Expert" at bounding box center [1380, 24] width 136 height 15
click at [1331, 145] on link "The Captain" at bounding box center [1374, 146] width 164 height 39
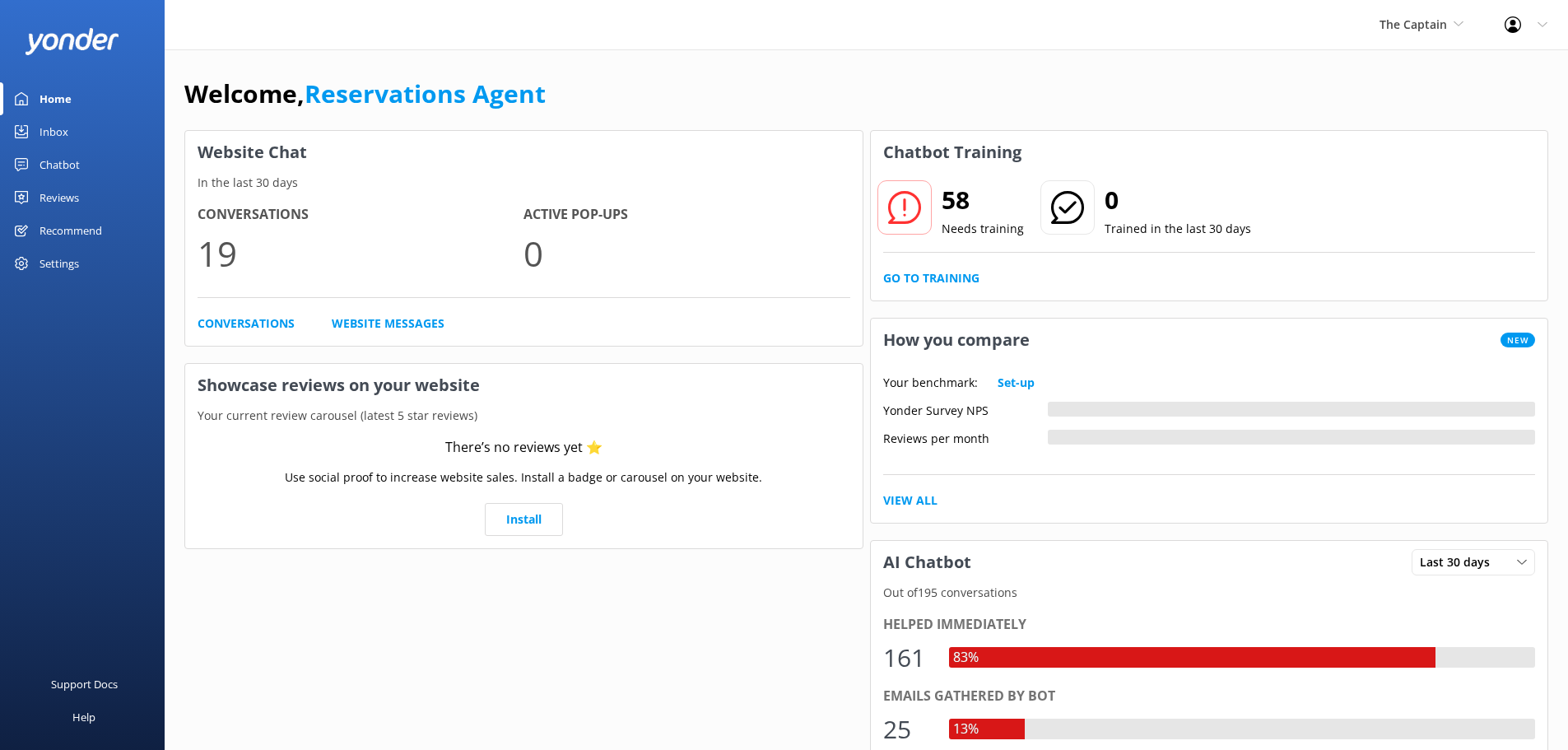
click at [77, 136] on link "Inbox" at bounding box center [82, 132] width 165 height 33
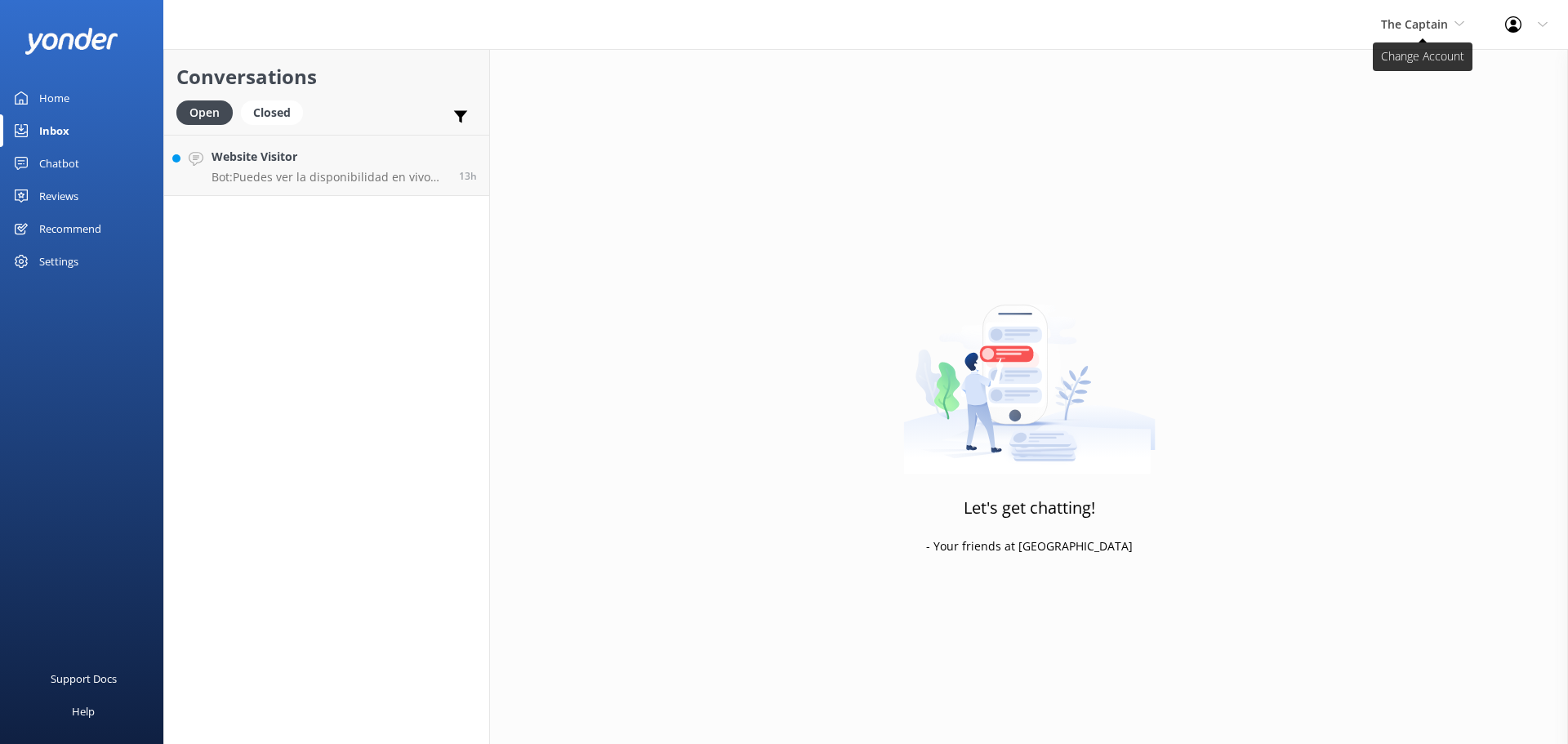
click at [1415, 26] on span "The Captain" at bounding box center [1414, 24] width 67 height 15
click at [1402, 81] on link "De [GEOGRAPHIC_DATA]" at bounding box center [1442, 68] width 164 height 39
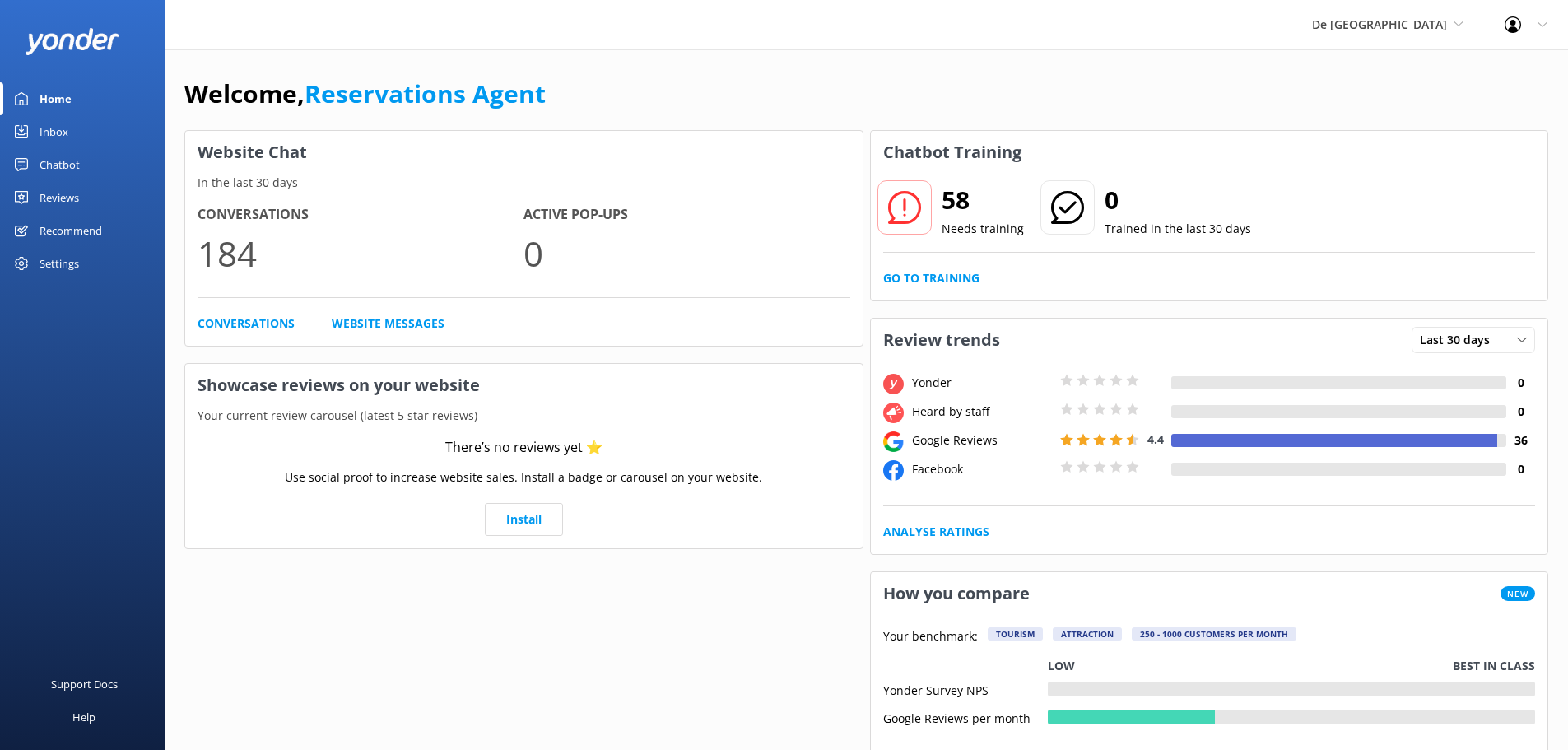
click at [80, 135] on link "Inbox" at bounding box center [82, 132] width 165 height 33
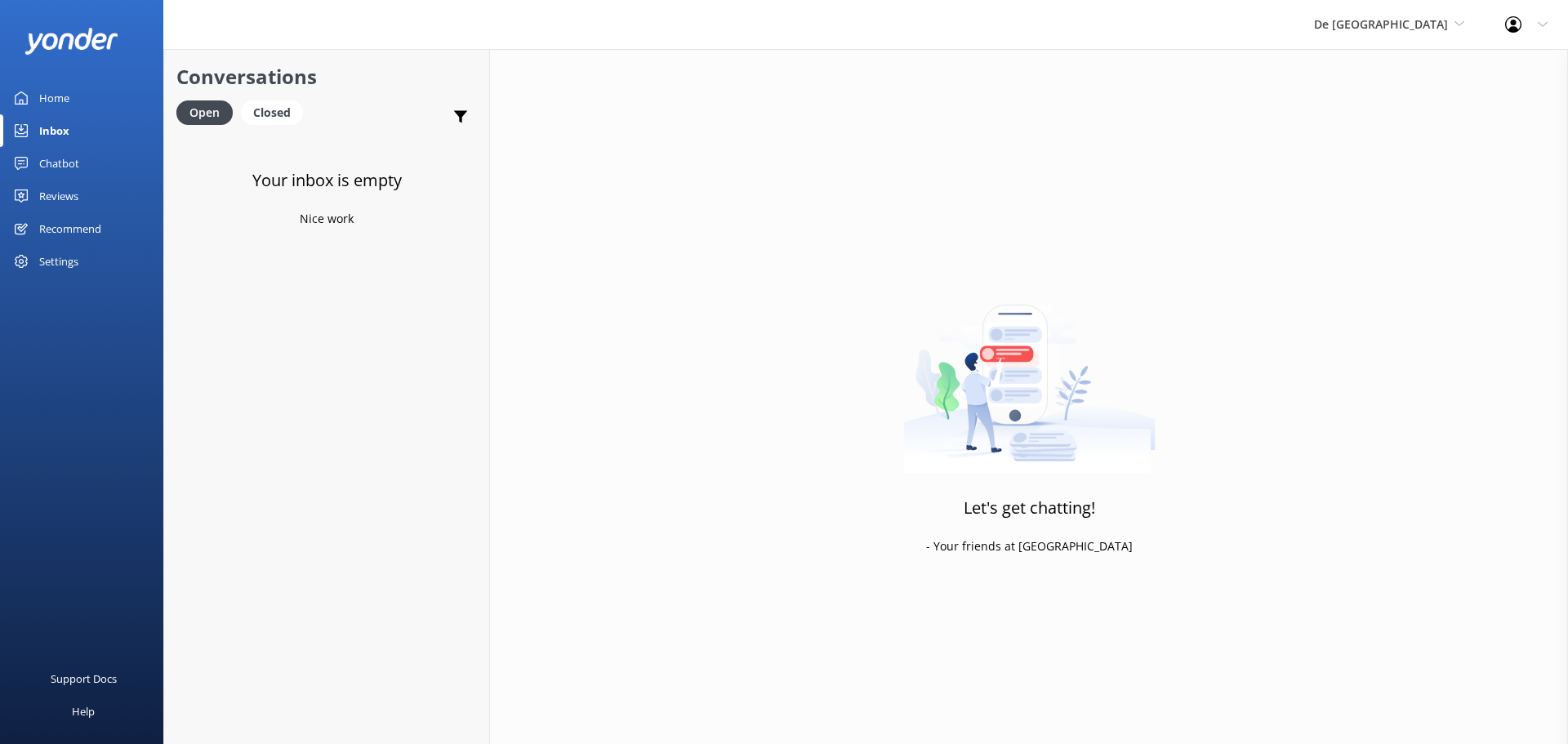
click at [1394, 37] on div "De Palm Island De Palm Island Aruba's Activities Expert The Captain" at bounding box center [1388, 24] width 191 height 49
click at [1377, 109] on link "Aruba's Activities Expert" at bounding box center [1375, 108] width 164 height 39
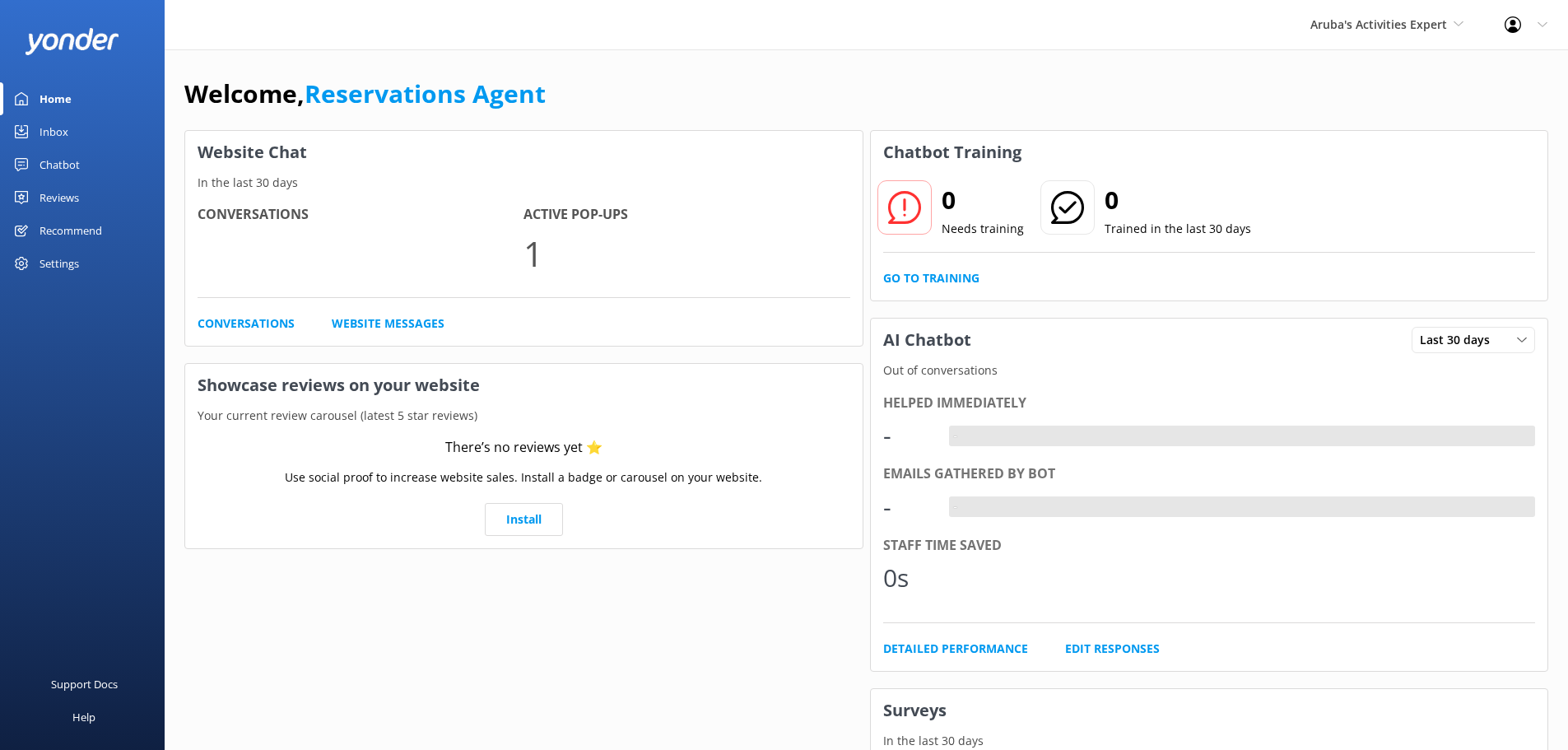
click at [46, 123] on div "Inbox" at bounding box center [54, 132] width 29 height 33
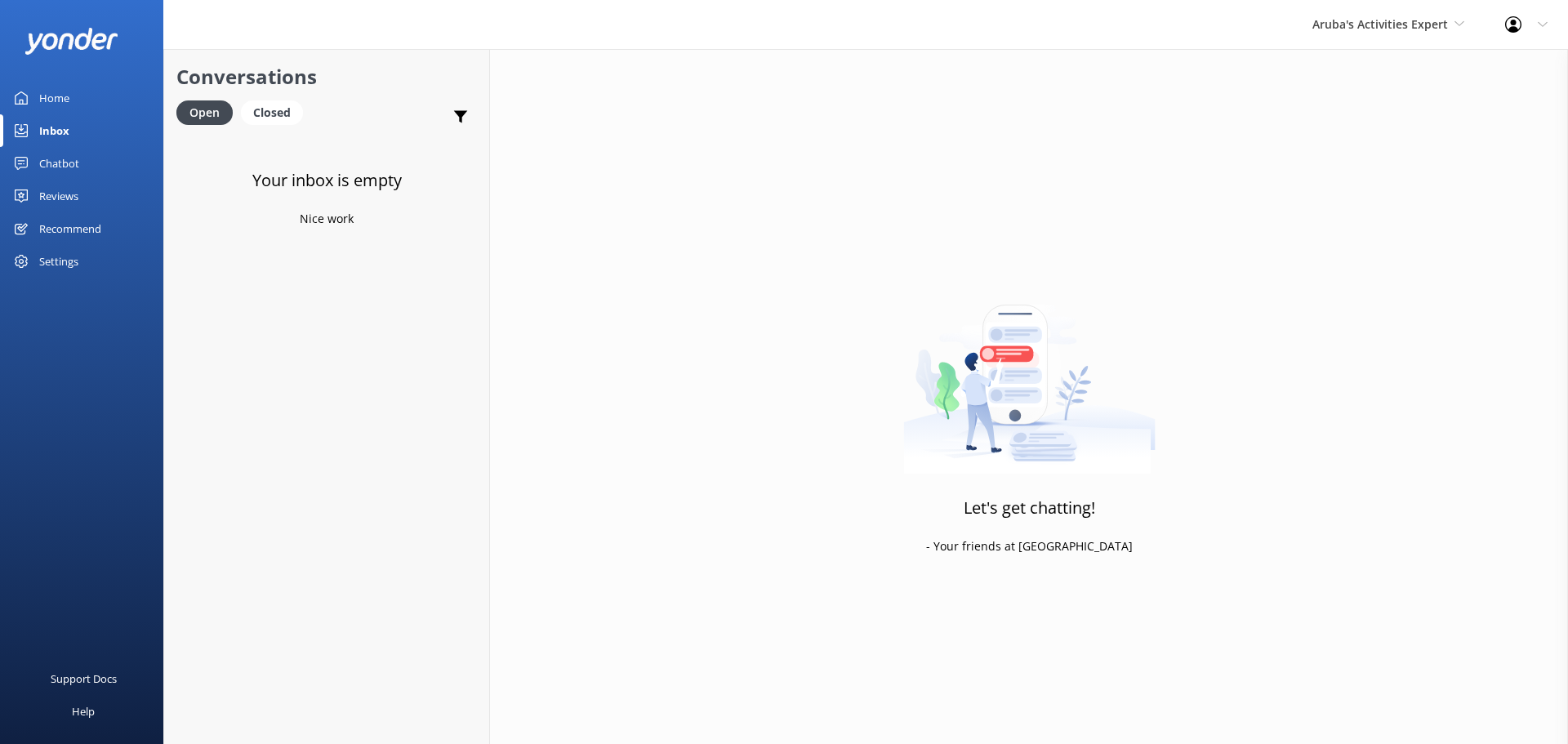
click at [1329, 13] on div "Aruba's Activities Expert De Palm Island Aruba's Activities Expert The Captain" at bounding box center [1388, 24] width 192 height 49
click at [1369, 72] on link "De [GEOGRAPHIC_DATA]" at bounding box center [1374, 68] width 164 height 39
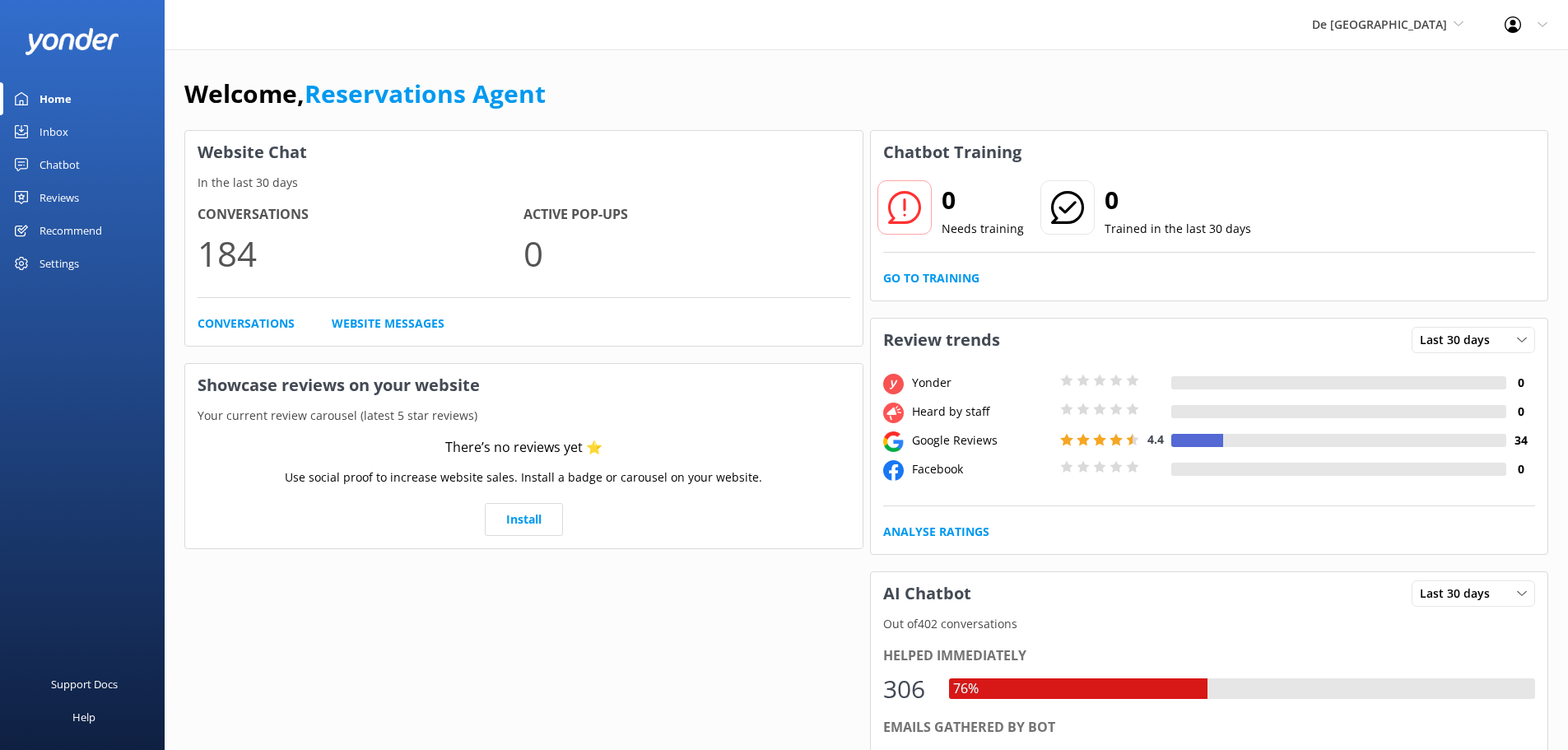
click at [81, 121] on link "Inbox" at bounding box center [82, 132] width 165 height 33
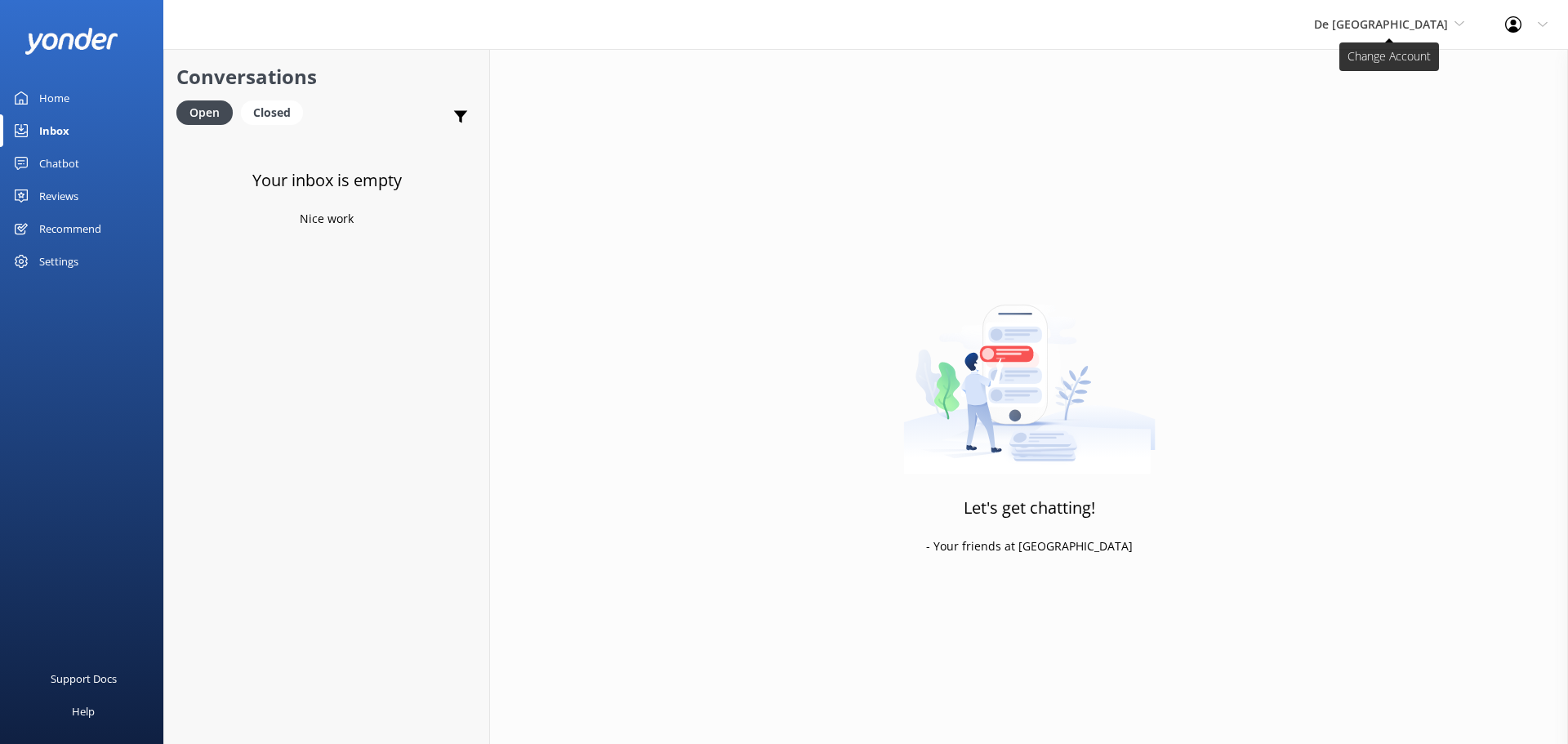
click at [1403, 30] on span "De [GEOGRAPHIC_DATA]" at bounding box center [1381, 24] width 134 height 15
click at [1401, 109] on link "Aruba's Activities Expert" at bounding box center [1375, 108] width 164 height 39
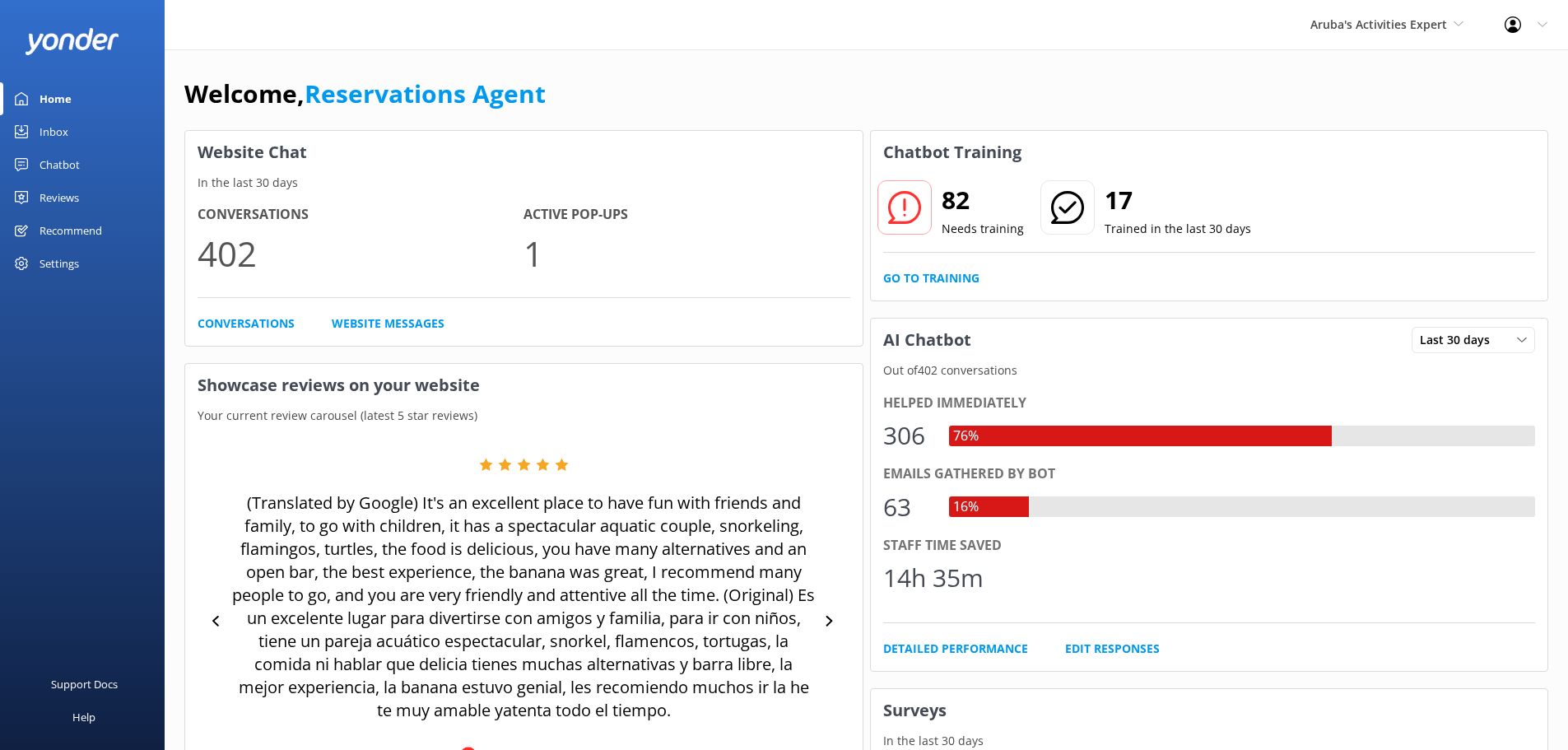
click at [66, 142] on div "Inbox" at bounding box center [54, 132] width 29 height 33
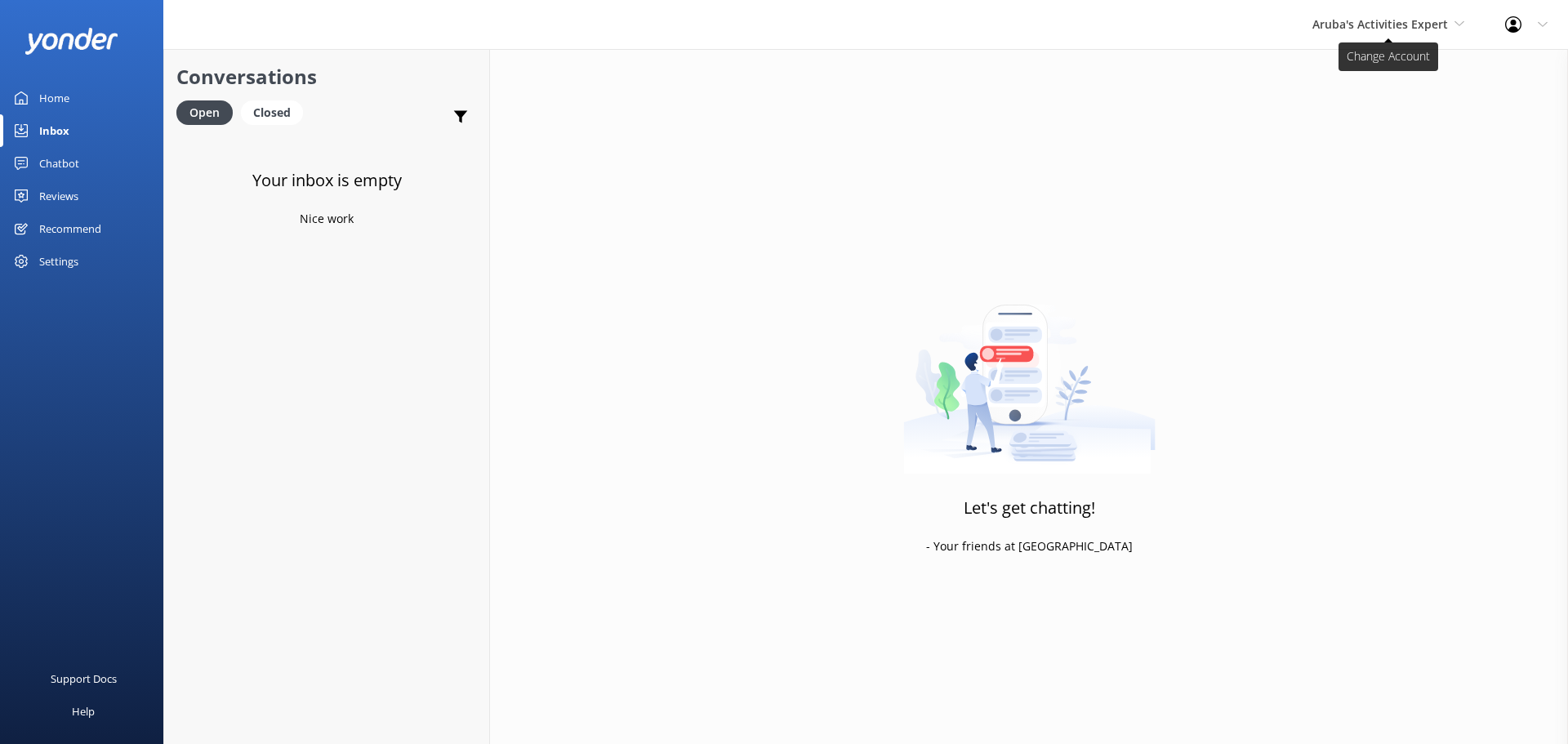
click at [1359, 24] on span "Aruba's Activities Expert" at bounding box center [1380, 24] width 136 height 15
click at [1325, 146] on link "The Captain" at bounding box center [1374, 146] width 164 height 39
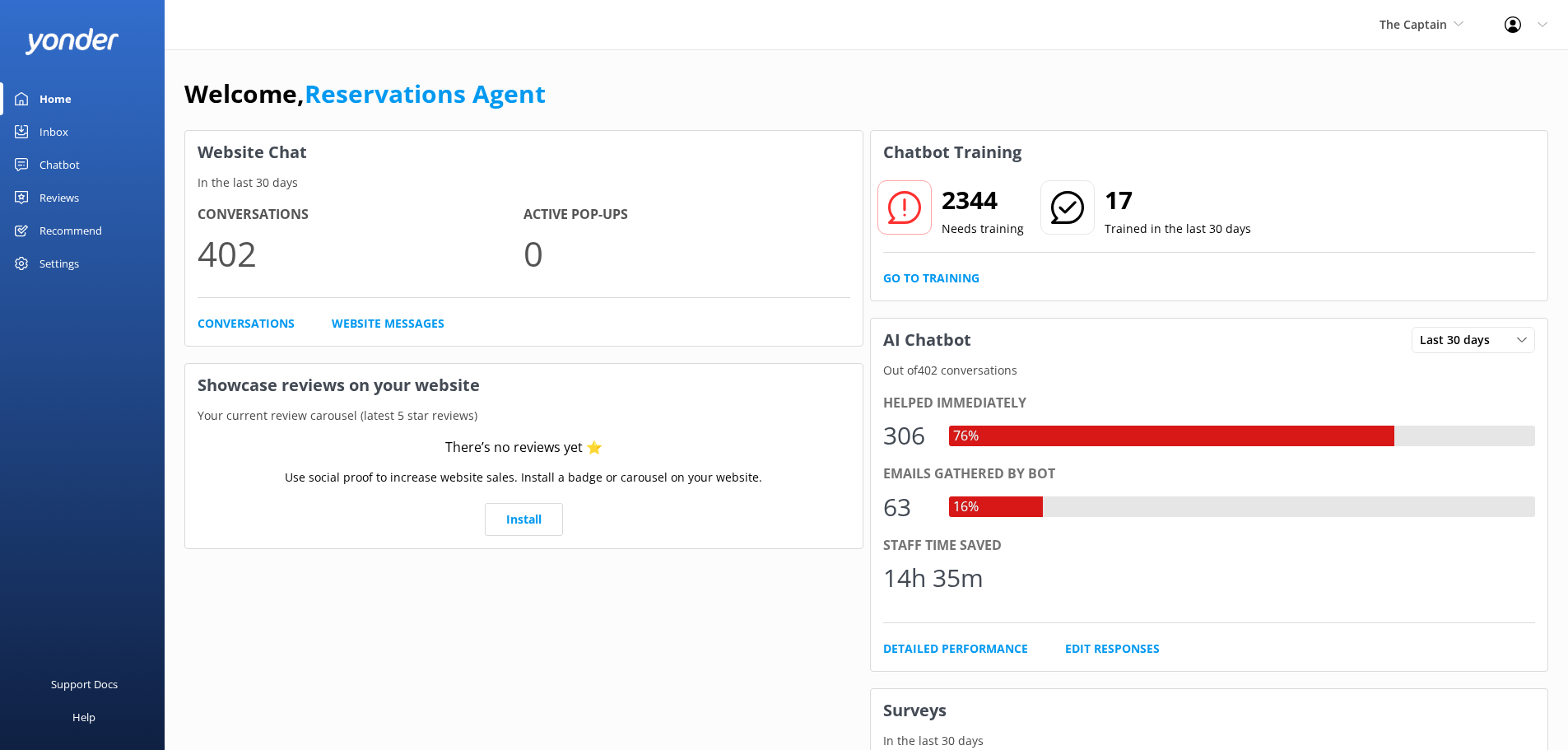
click at [83, 135] on link "Inbox" at bounding box center [82, 132] width 165 height 33
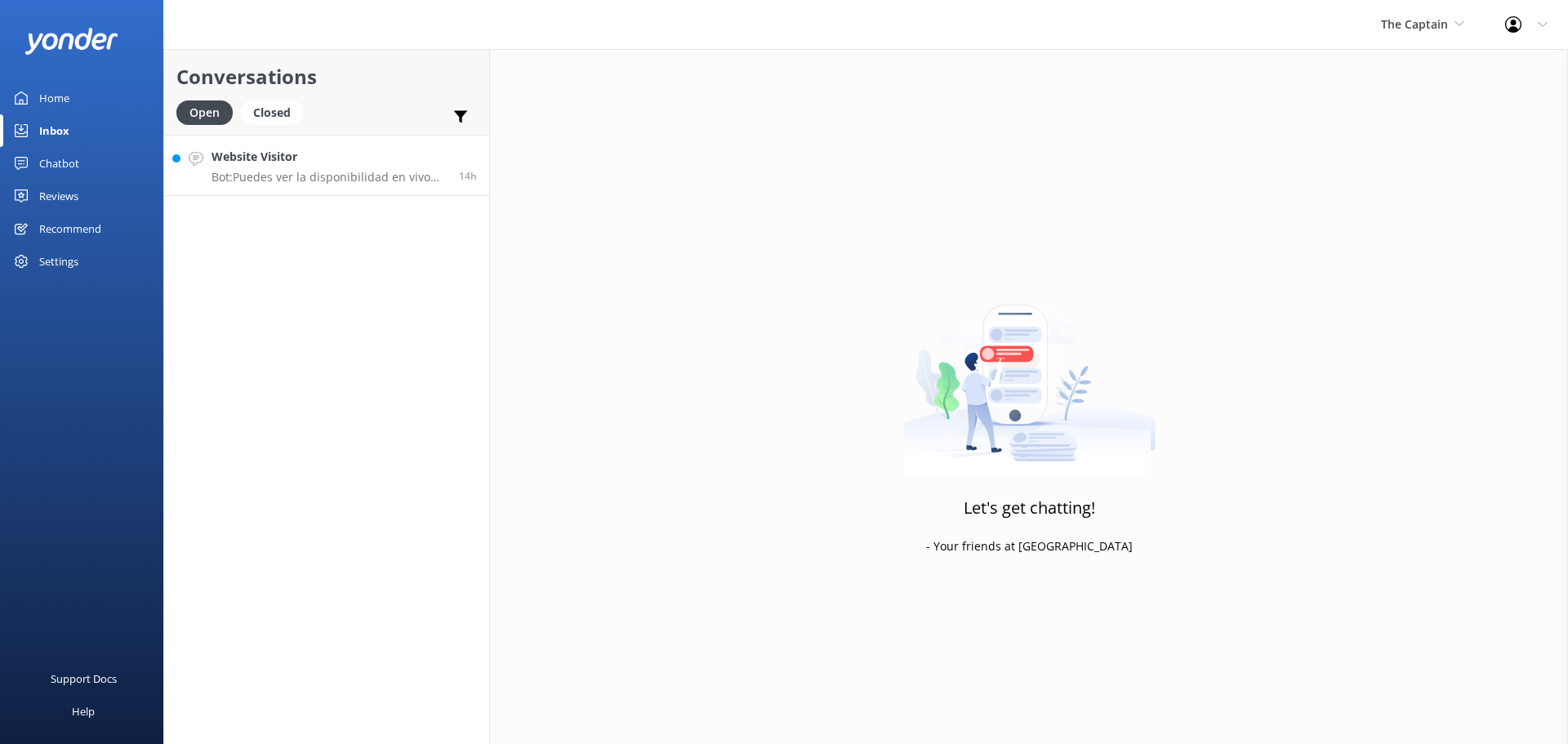
click at [326, 157] on h4 "Website Visitor" at bounding box center [329, 157] width 235 height 18
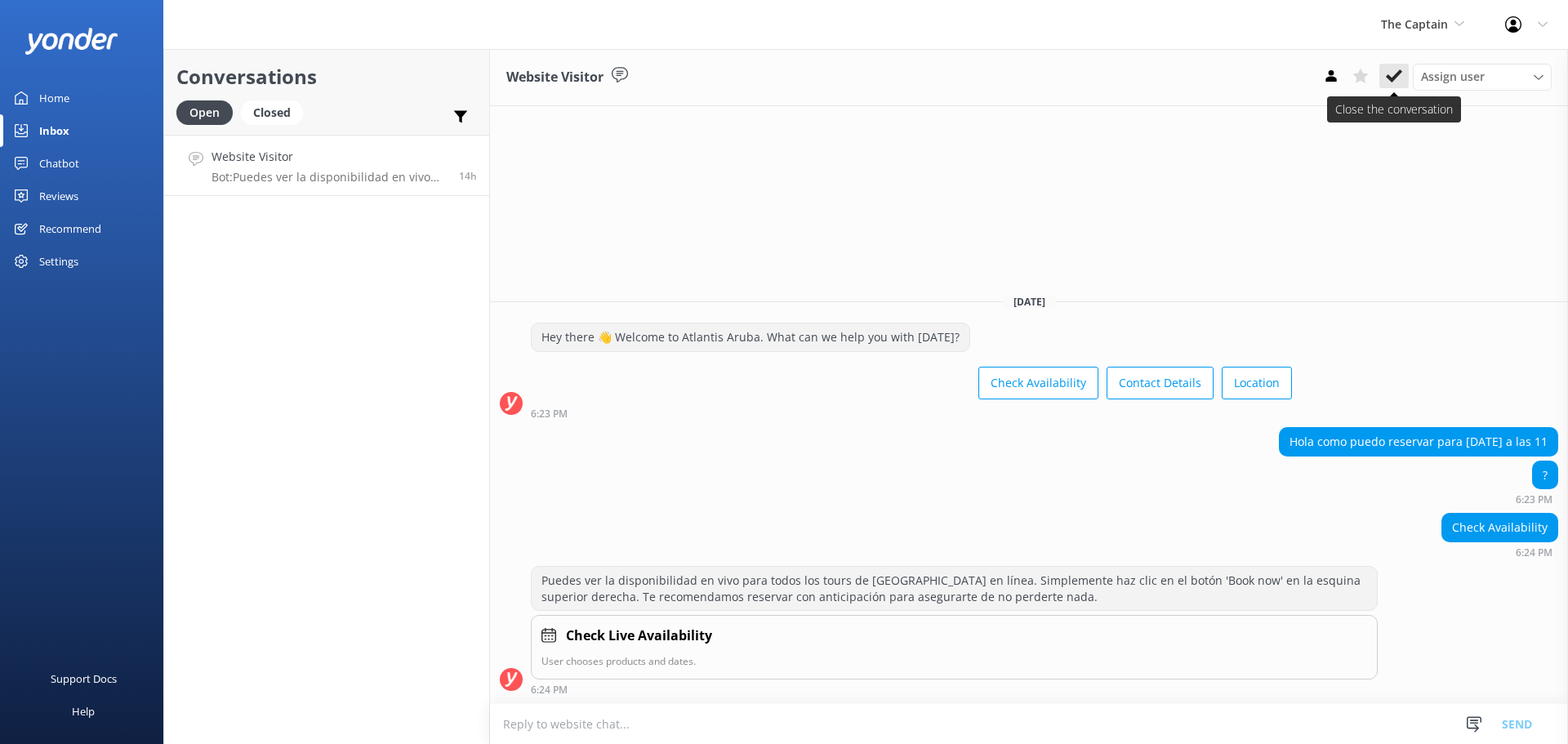
click at [1403, 87] on button at bounding box center [1394, 75] width 30 height 24
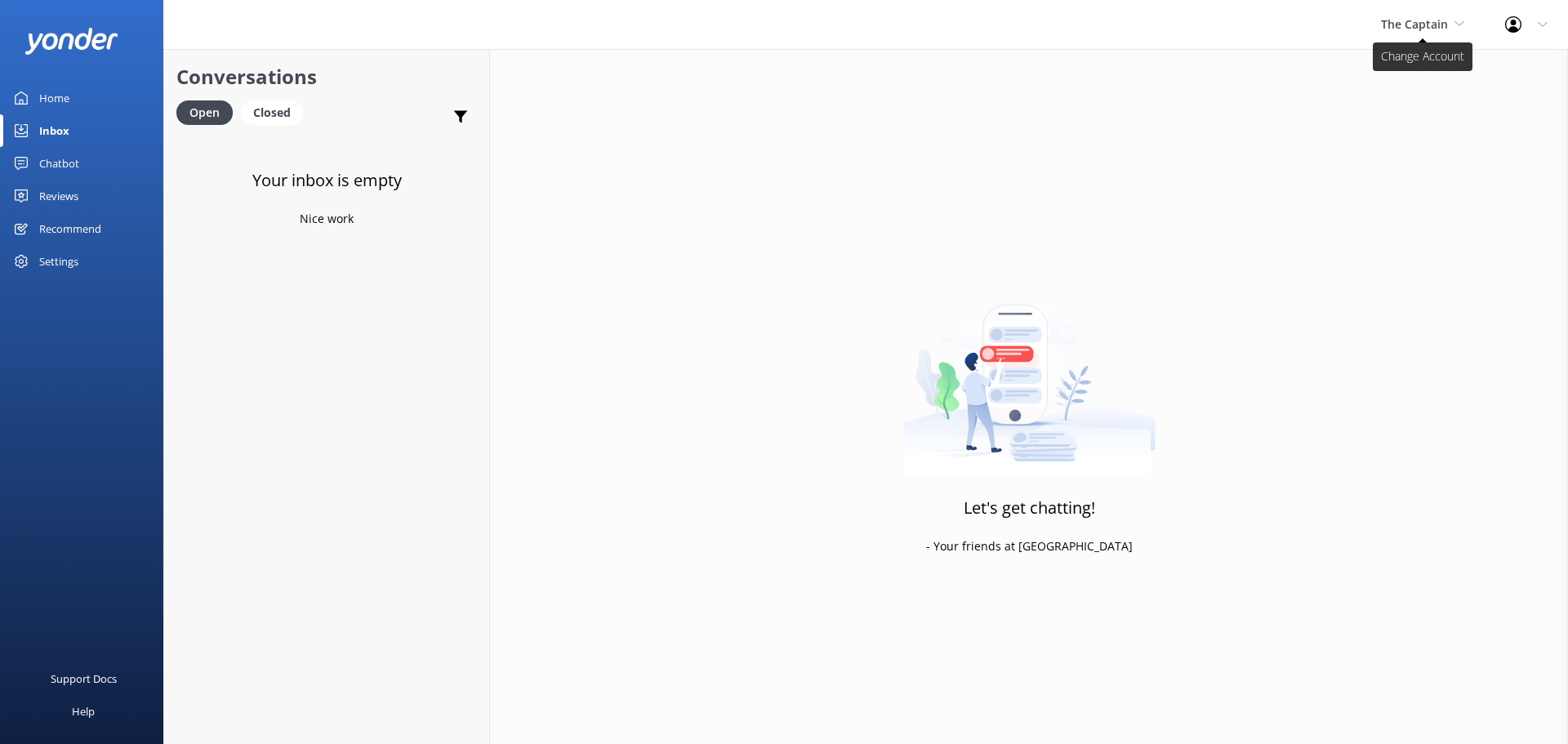
click at [1433, 21] on span "The Captain" at bounding box center [1414, 24] width 67 height 15
click at [1411, 82] on link "De [GEOGRAPHIC_DATA]" at bounding box center [1442, 68] width 164 height 39
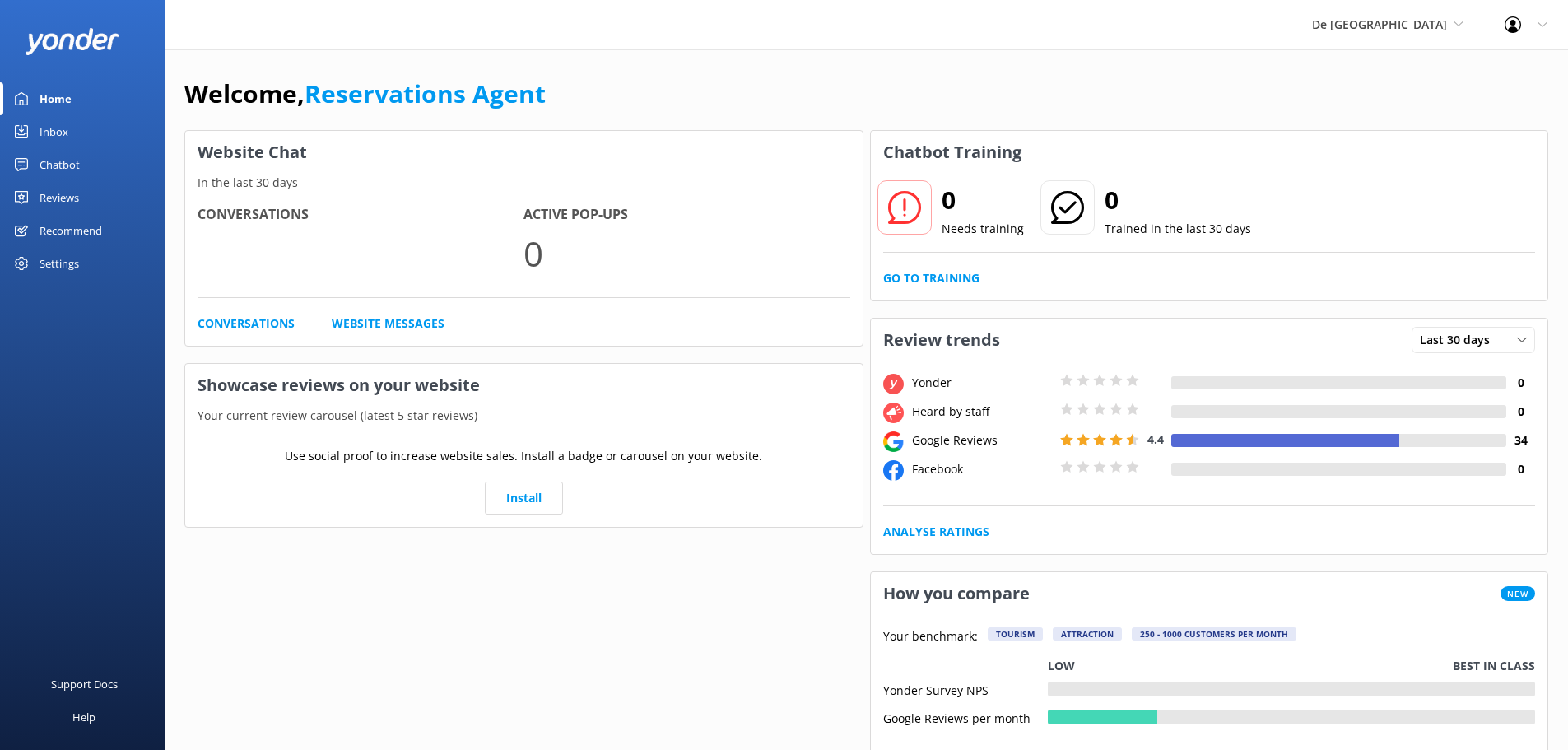
click at [52, 130] on div "Inbox" at bounding box center [54, 132] width 29 height 33
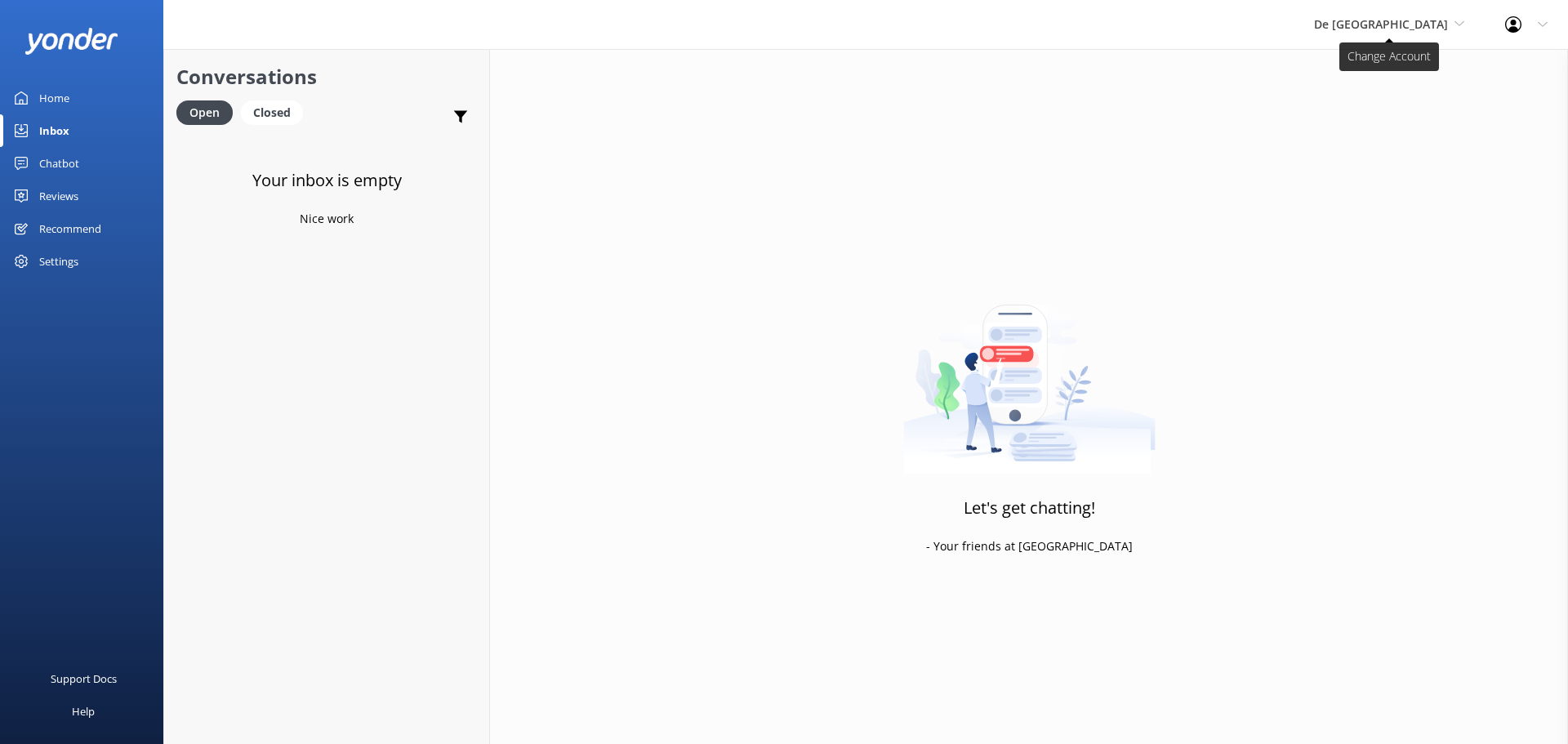
click at [1443, 30] on span "De [GEOGRAPHIC_DATA]" at bounding box center [1381, 24] width 134 height 15
click at [1421, 108] on link "Aruba's Activities Expert" at bounding box center [1375, 108] width 164 height 39
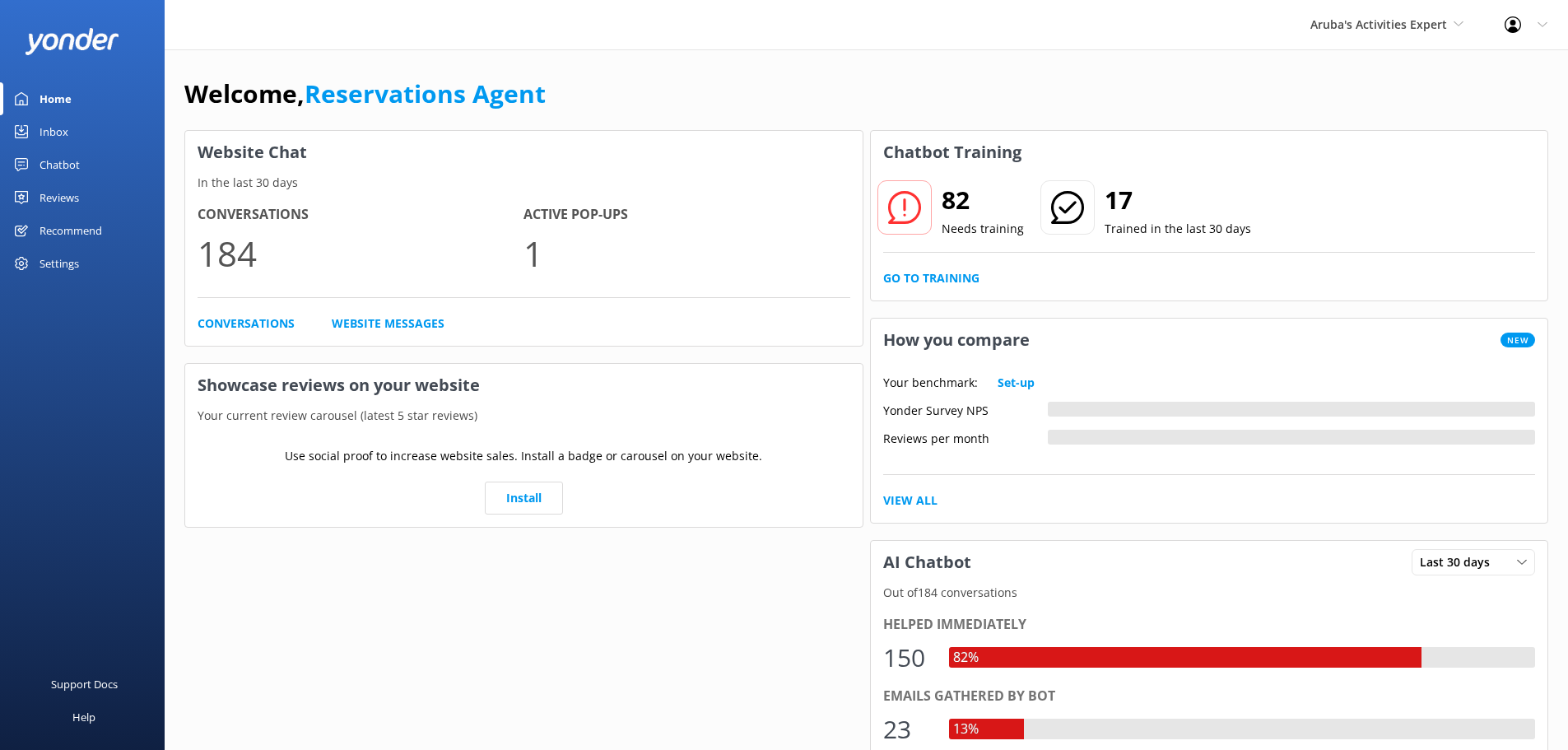
click at [44, 138] on div "Inbox" at bounding box center [54, 132] width 29 height 33
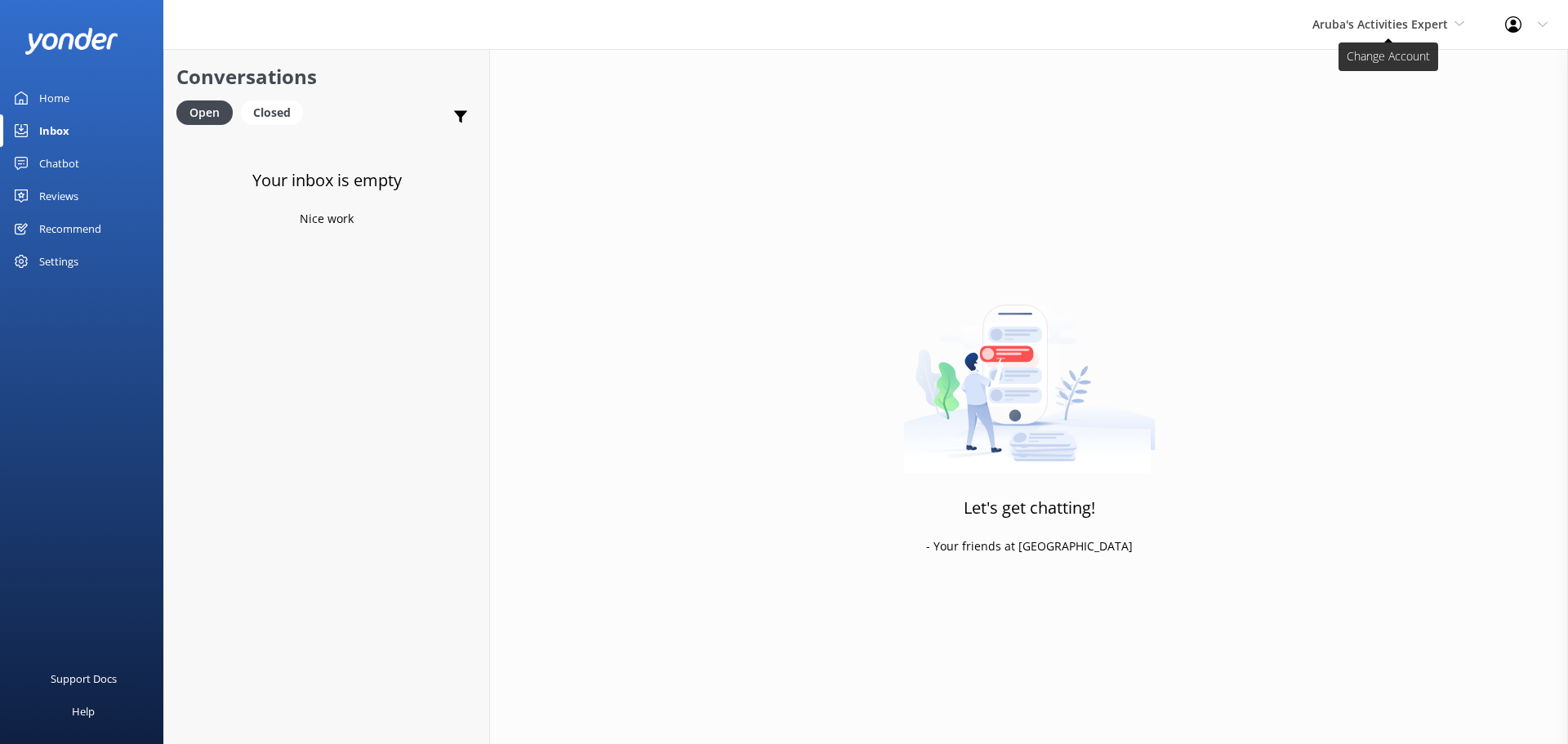
click at [1358, 32] on span "Aruba's Activities Expert" at bounding box center [1388, 24] width 152 height 18
click at [1336, 159] on link "The Captain" at bounding box center [1374, 146] width 164 height 39
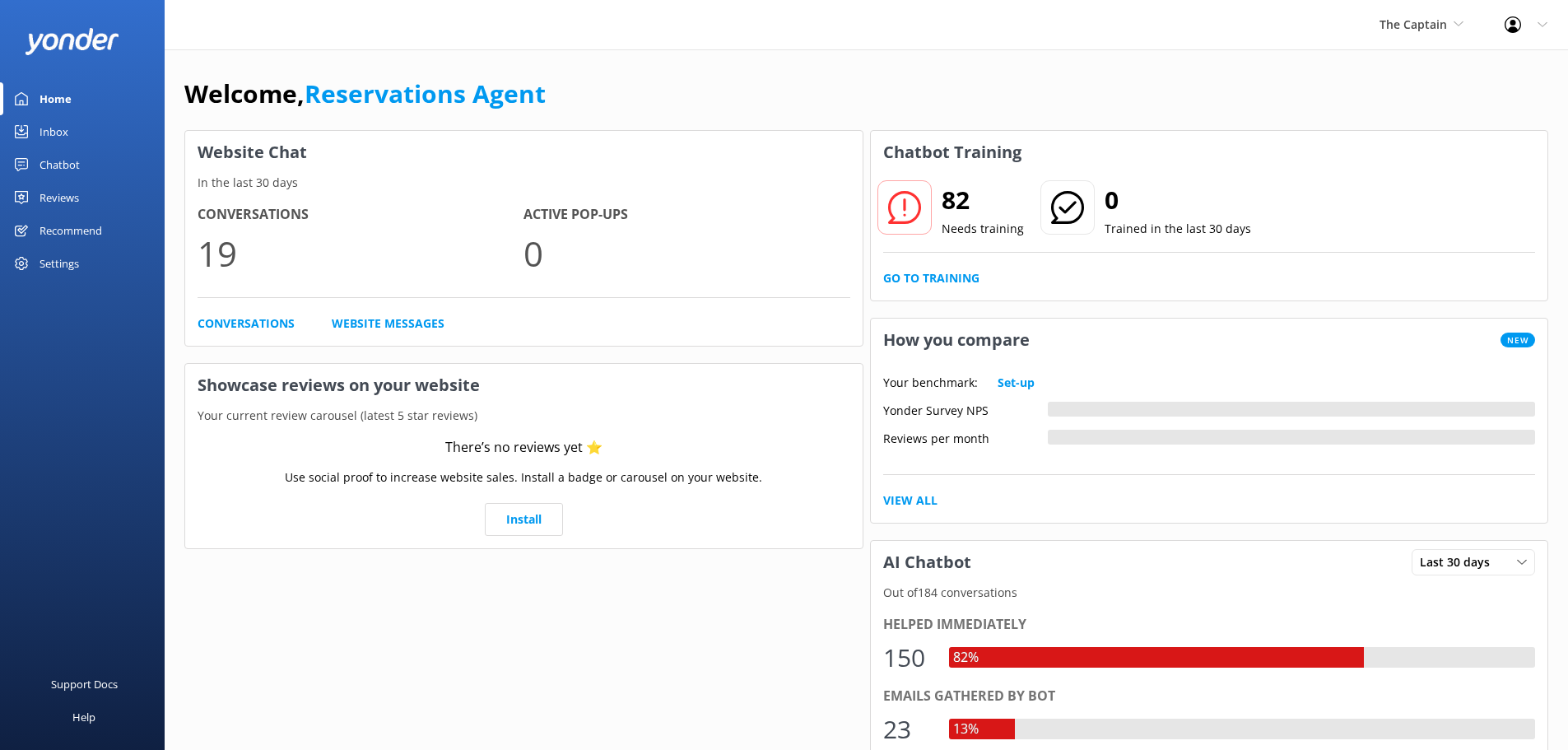
click at [68, 129] on link "Inbox" at bounding box center [82, 132] width 165 height 33
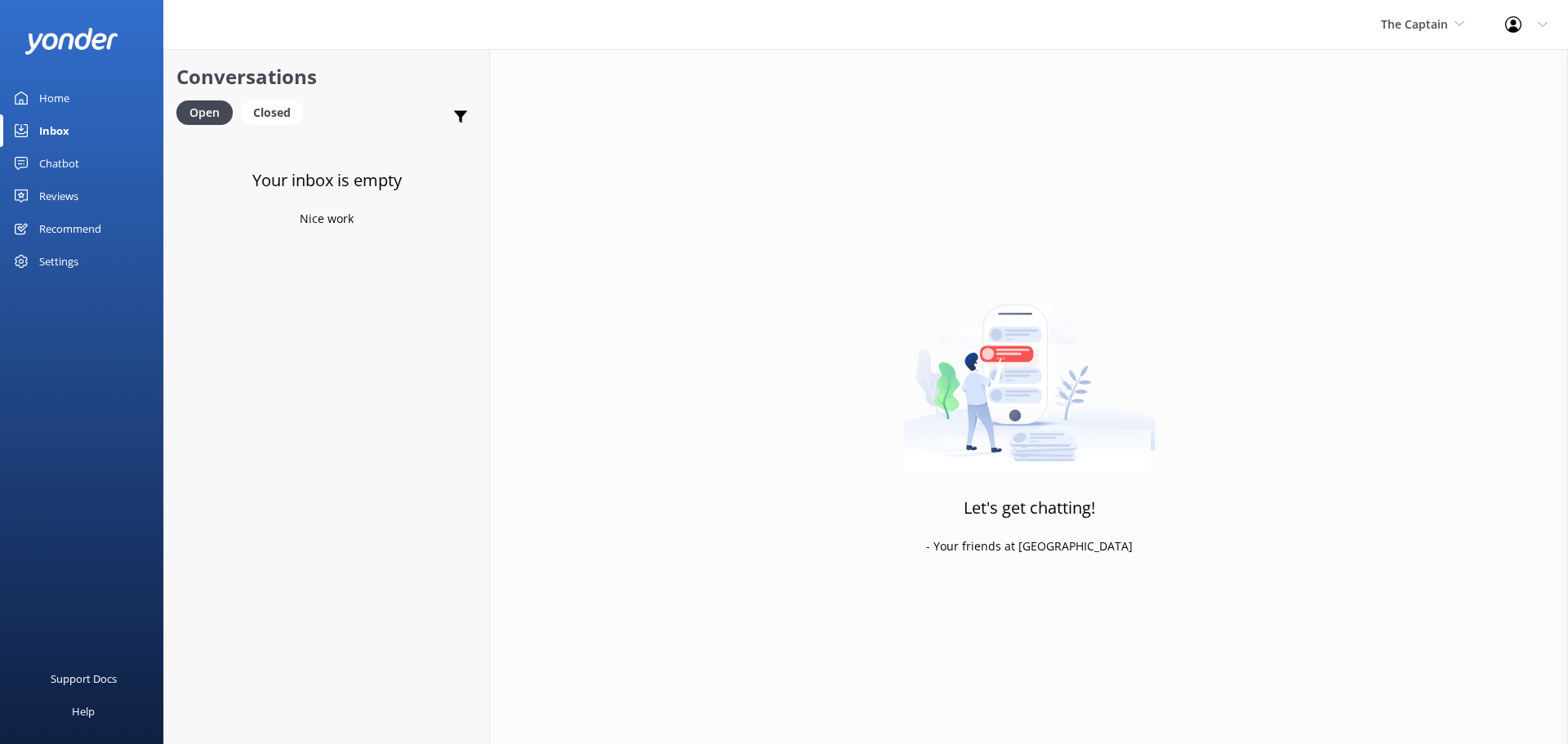
click at [1428, 37] on div "The Captain De Palm Island Aruba's Activities Expert The Captain" at bounding box center [1422, 24] width 124 height 49
click at [1424, 57] on link "De [GEOGRAPHIC_DATA]" at bounding box center [1442, 68] width 164 height 39
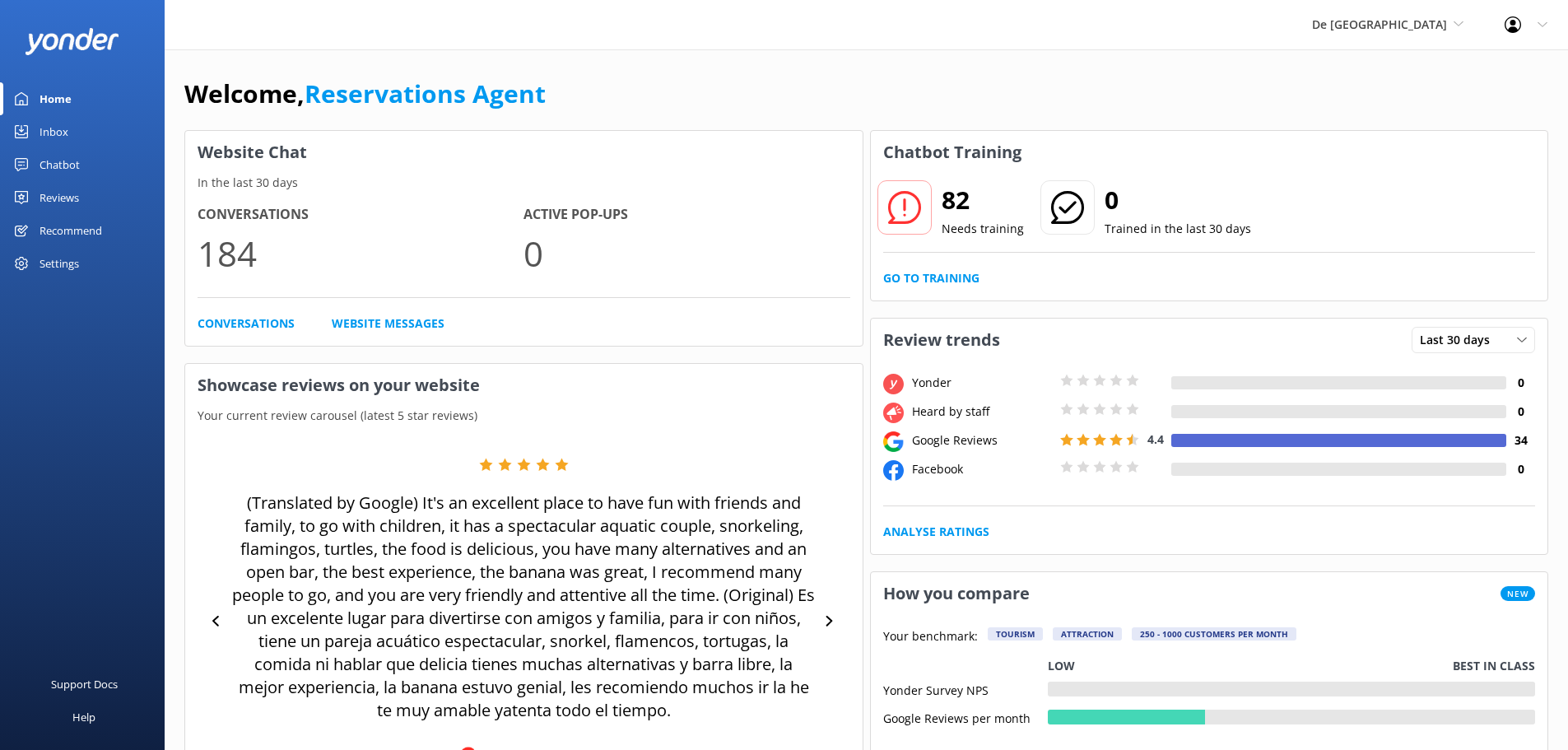
click at [56, 122] on div "Inbox" at bounding box center [54, 132] width 29 height 33
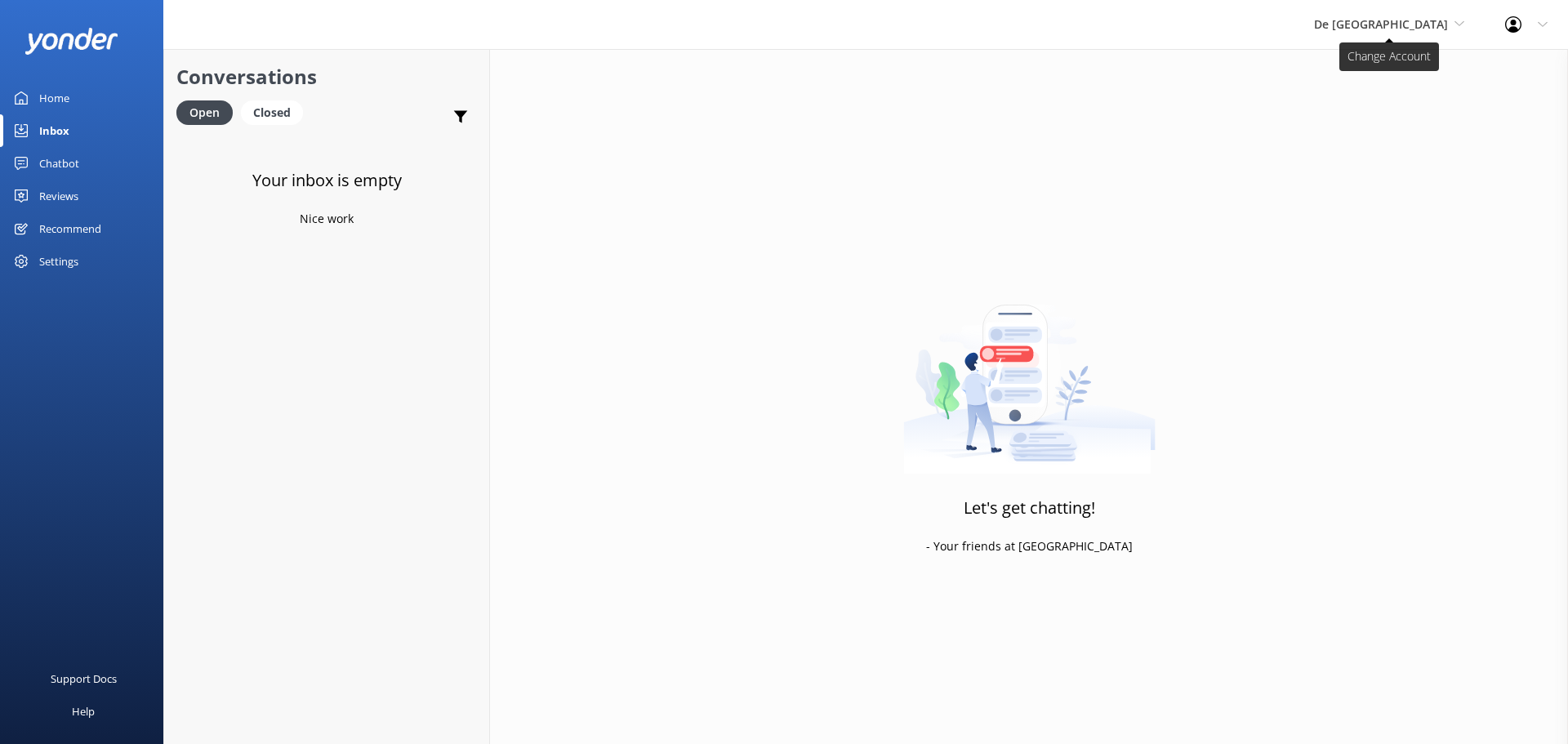
click at [1395, 33] on span "De [GEOGRAPHIC_DATA]" at bounding box center [1389, 24] width 150 height 18
click at [1410, 107] on link "Aruba's Activities Expert" at bounding box center [1375, 108] width 164 height 39
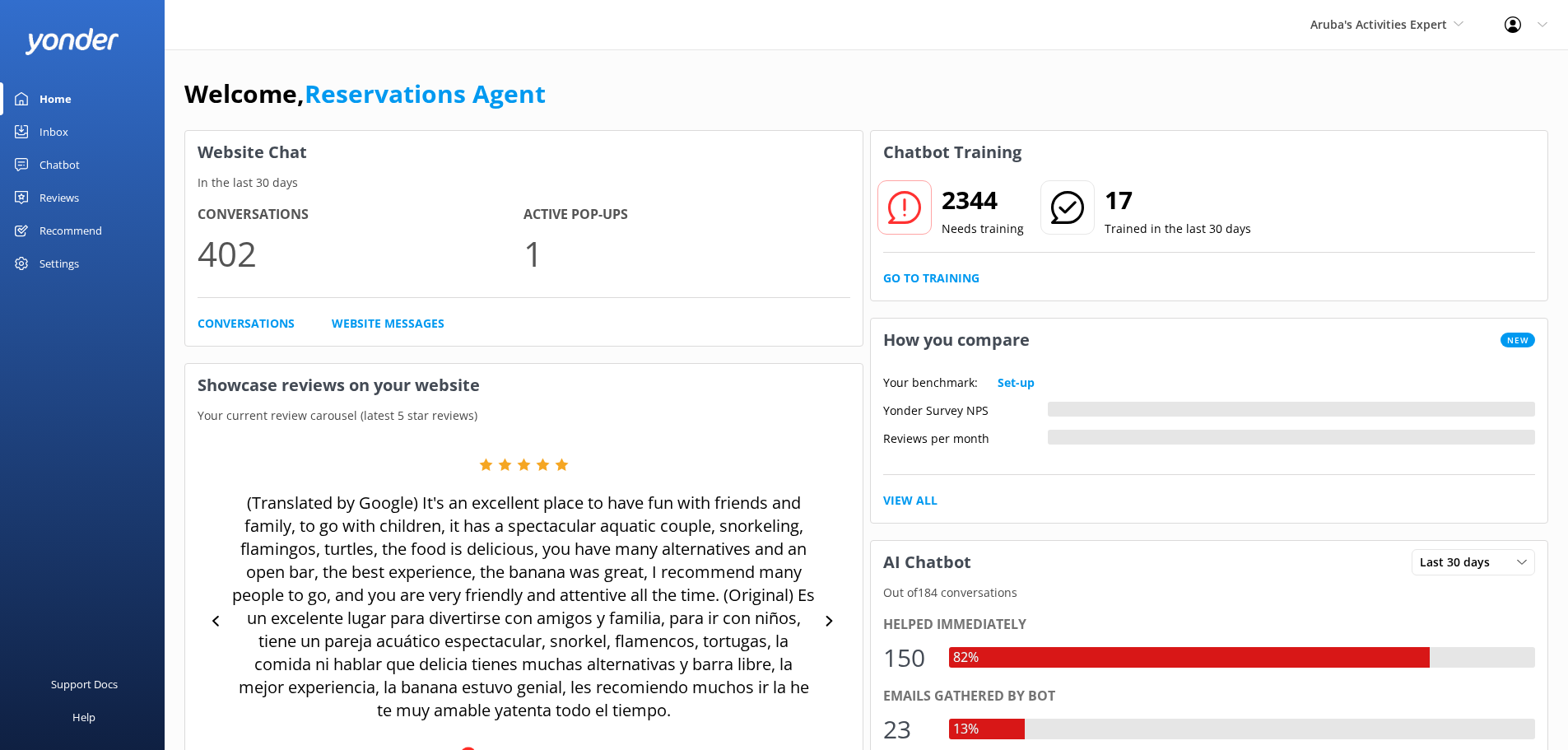
click at [71, 139] on link "Inbox" at bounding box center [82, 132] width 165 height 33
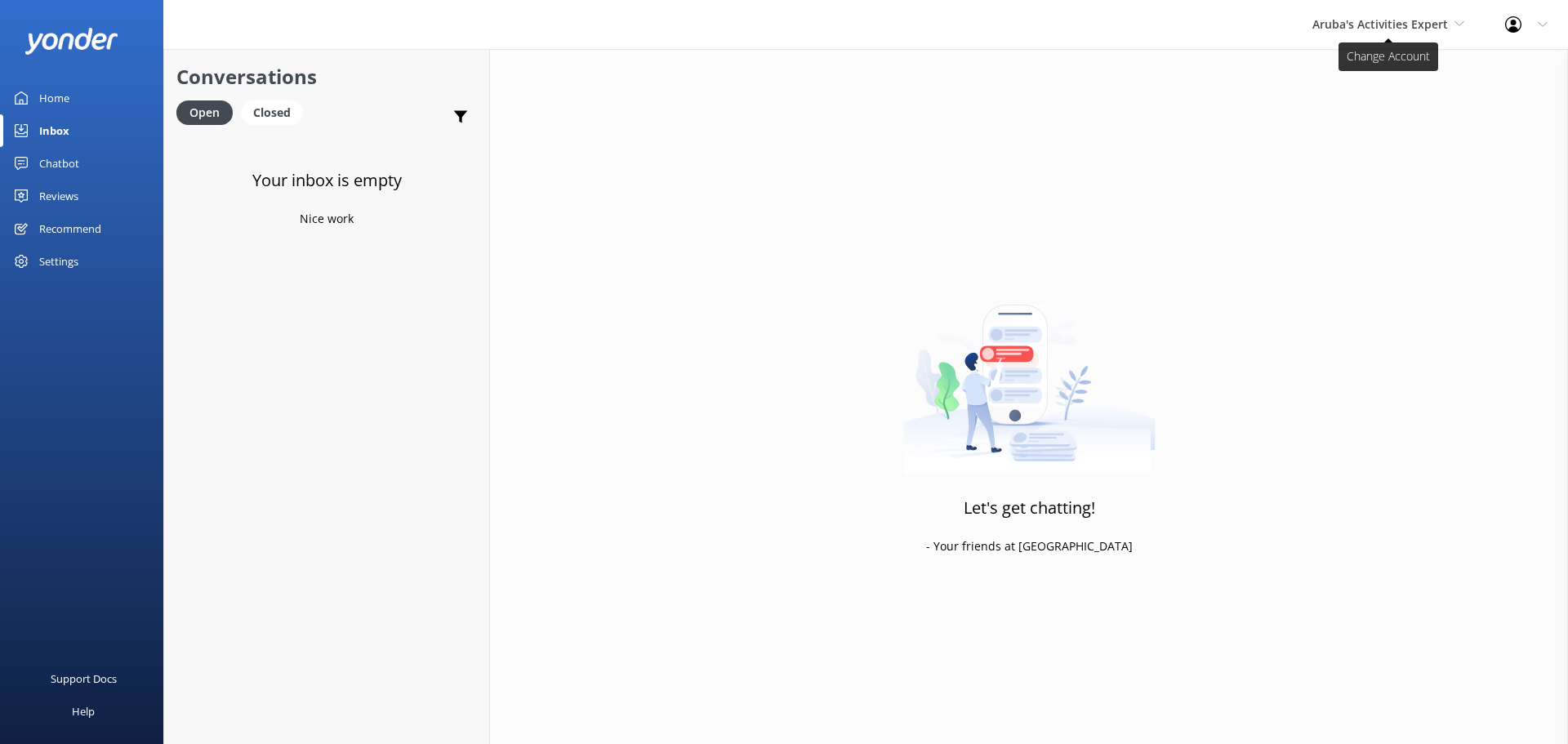
click at [1354, 20] on span "Aruba's Activities Expert" at bounding box center [1380, 24] width 136 height 15
click at [1364, 133] on link "The Captain" at bounding box center [1374, 146] width 164 height 39
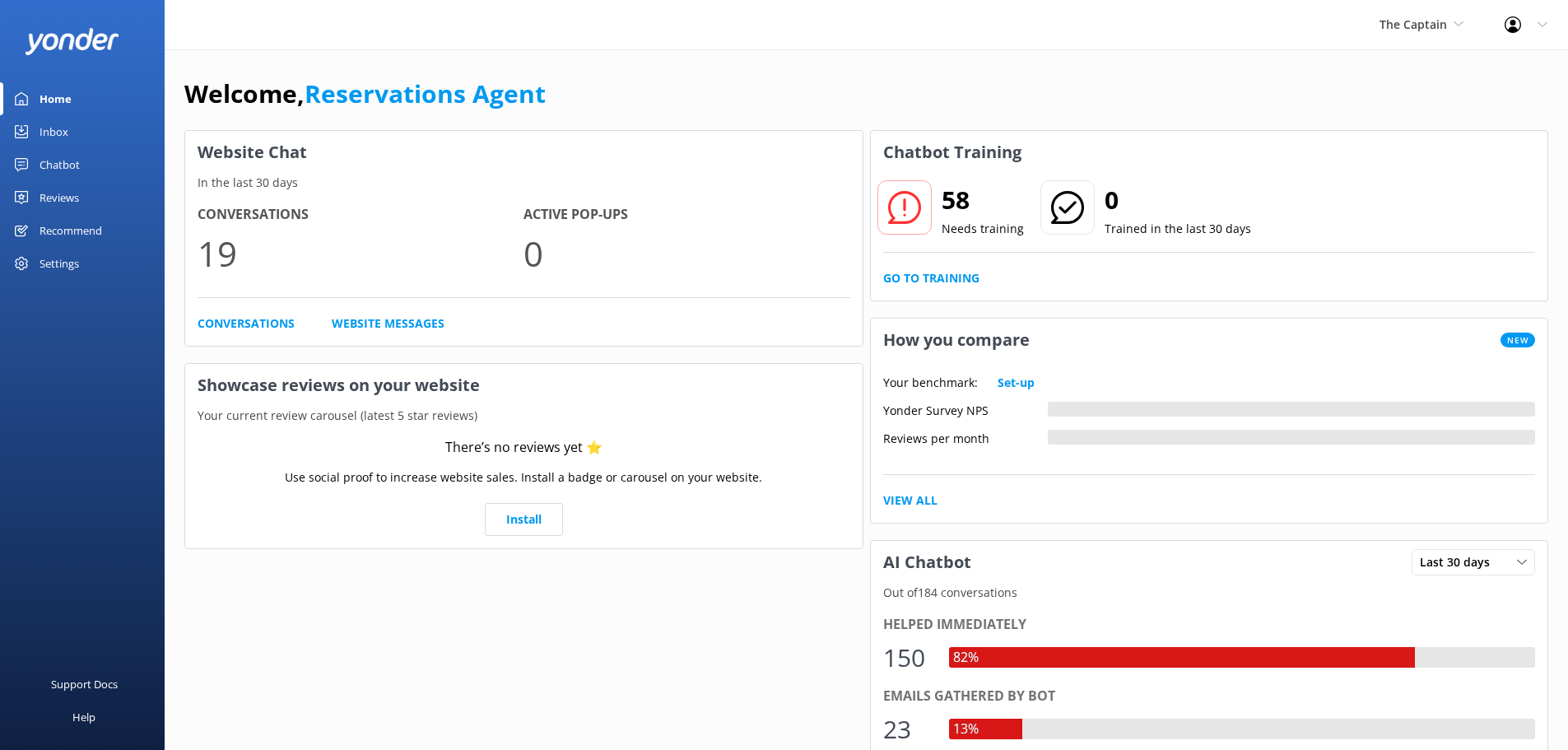
click at [51, 137] on div "Inbox" at bounding box center [54, 132] width 29 height 33
